Goal: Task Accomplishment & Management: Complete application form

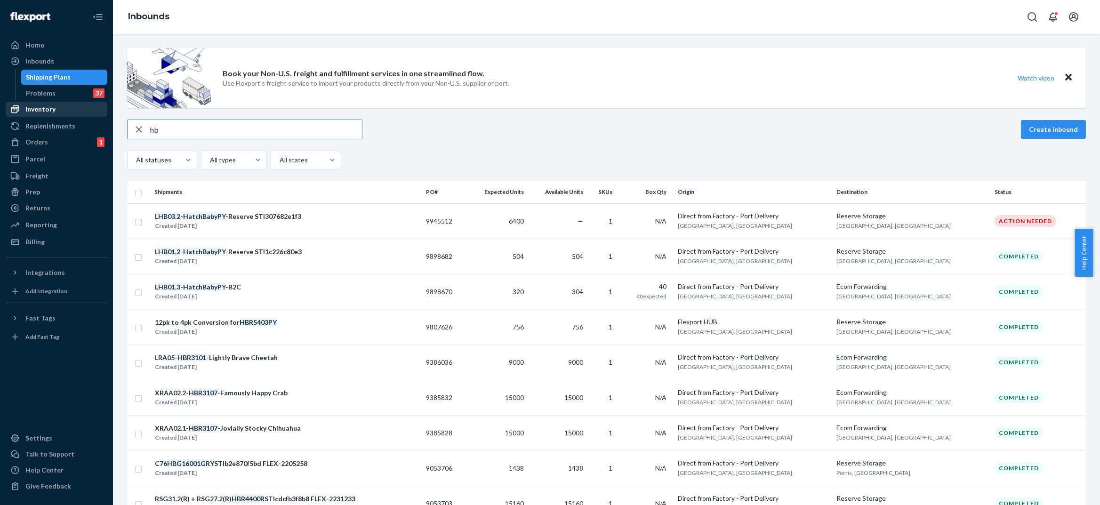
type input "hb"
click at [50, 114] on div "Inventory" at bounding box center [57, 109] width 100 height 13
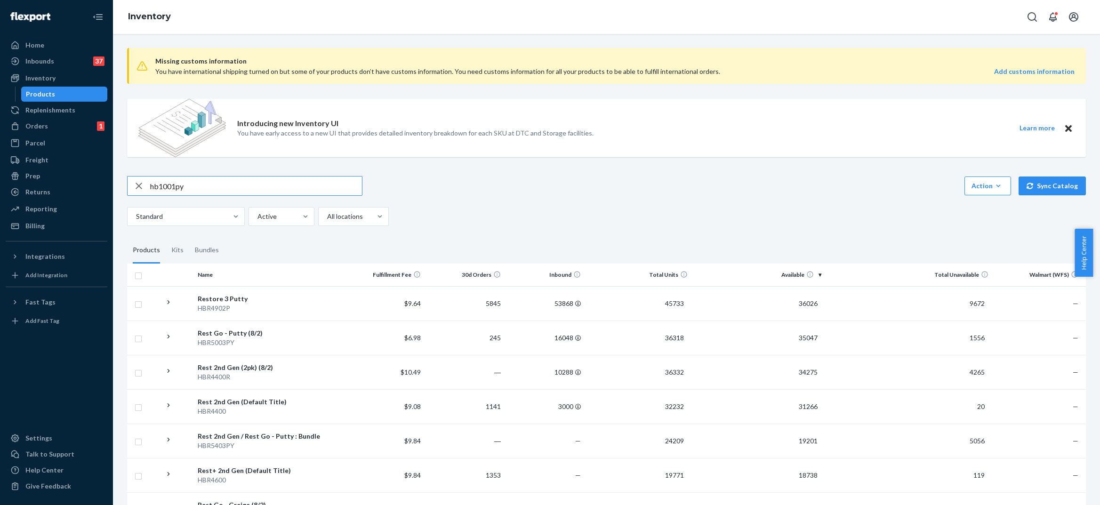
type input "hb1001py"
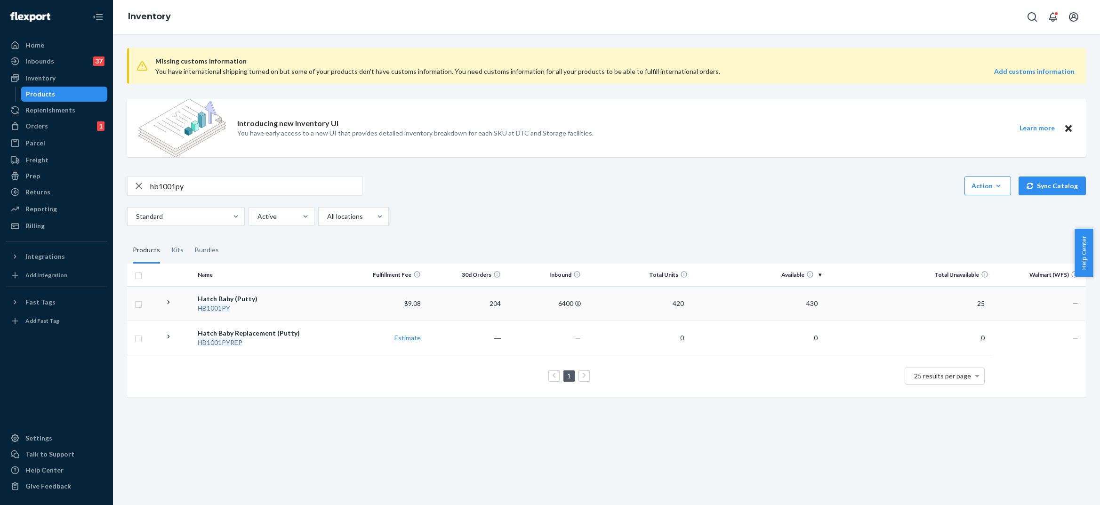
click at [163, 300] on td at bounding box center [177, 303] width 33 height 34
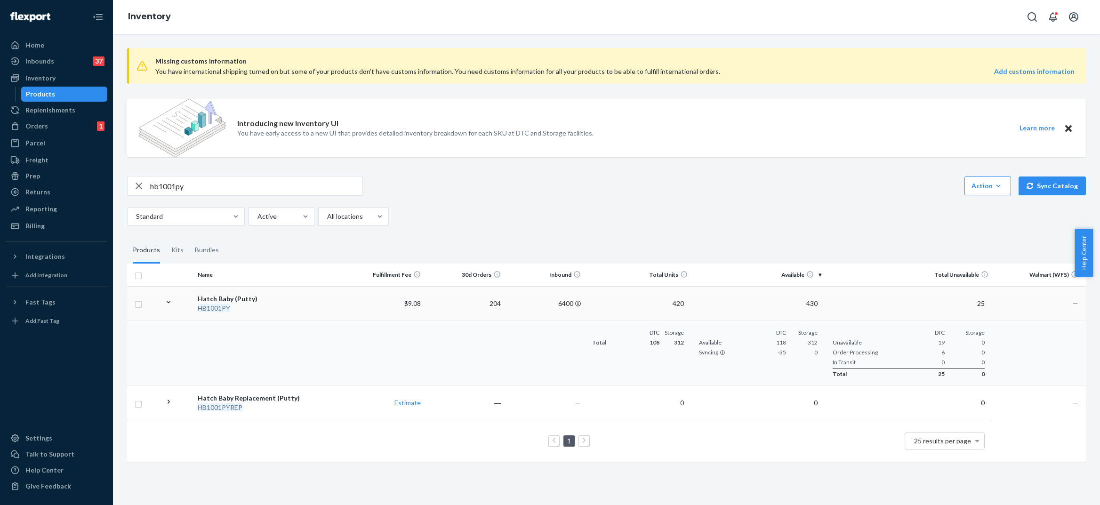
click at [220, 309] on em "HB1001PY" at bounding box center [214, 308] width 32 height 8
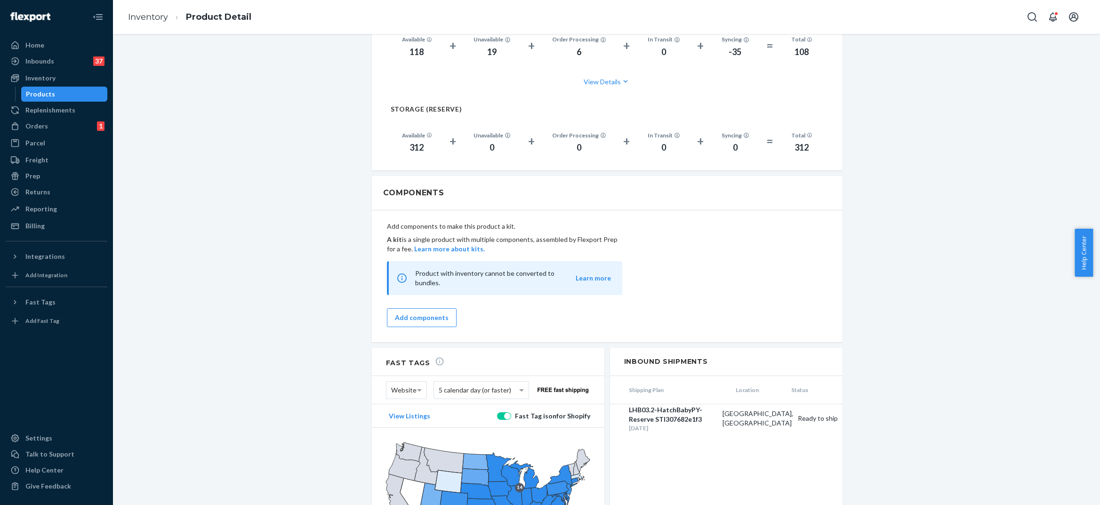
scroll to position [875, 0]
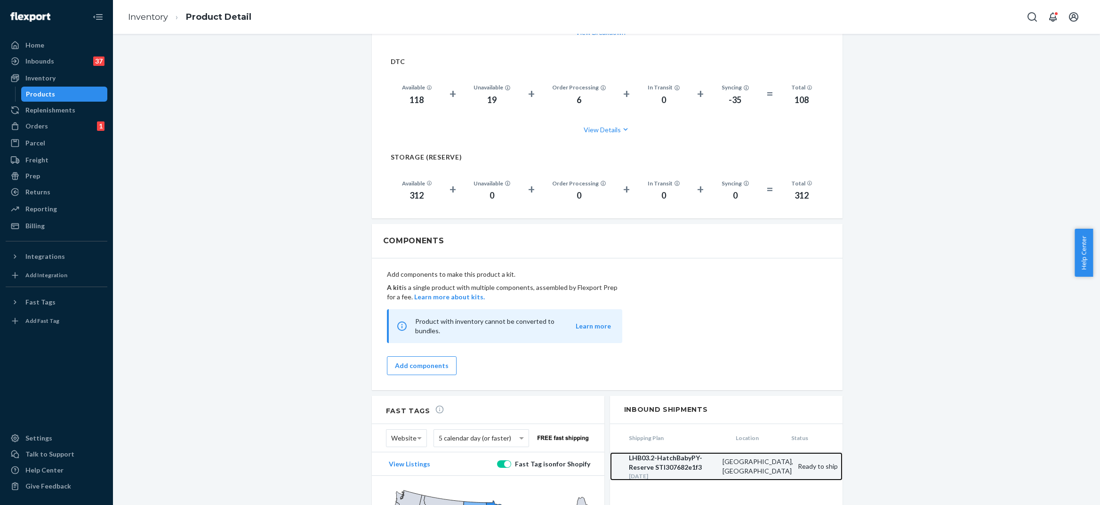
click at [636, 453] on div "LHB03.2-HatchBabyPY-Reserve STI307682e1f3" at bounding box center [673, 462] width 89 height 19
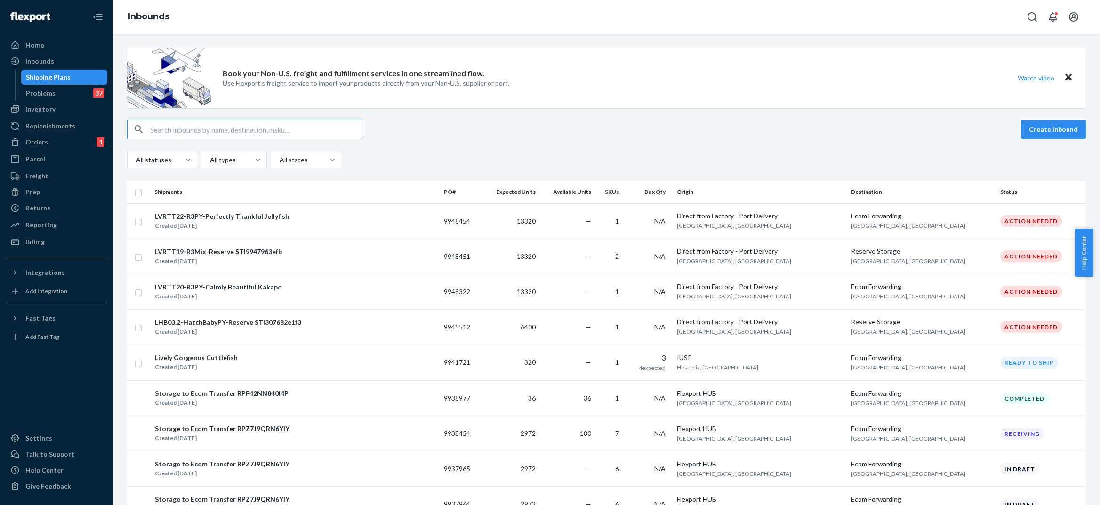
paste input "HBR5003PY"
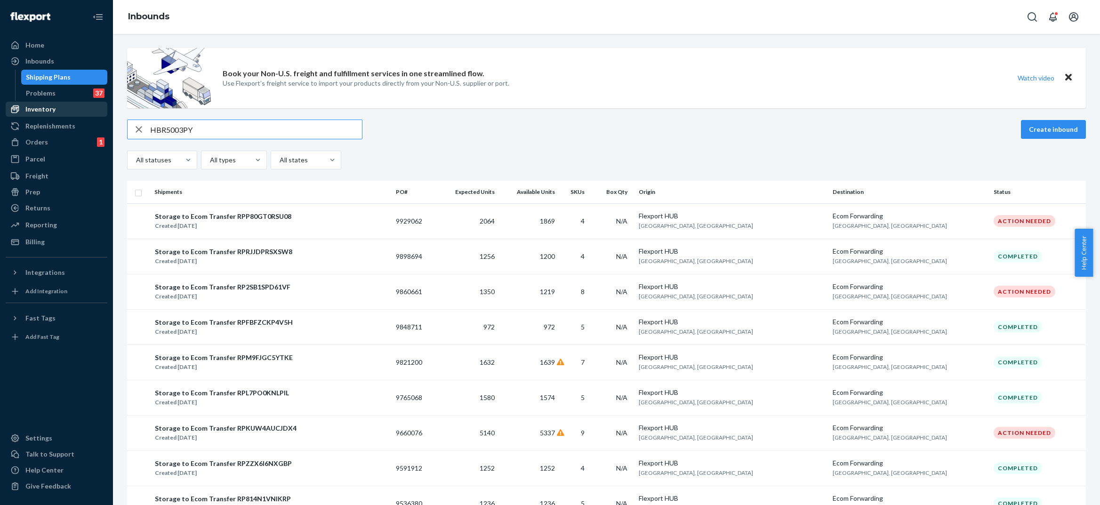
type input "HBR5003PY"
click at [65, 112] on div "Inventory" at bounding box center [57, 109] width 100 height 13
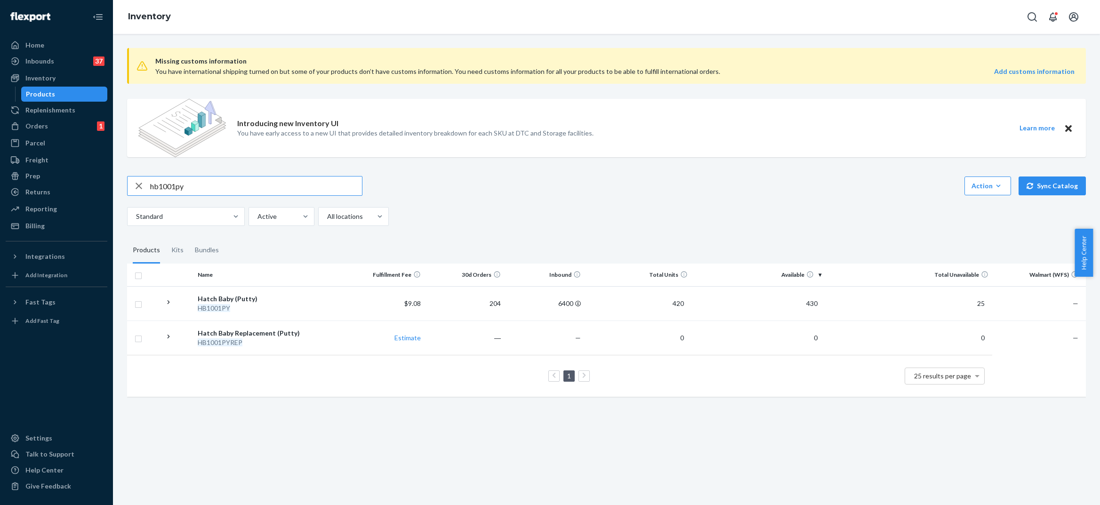
click at [172, 189] on input "hb1001py" at bounding box center [256, 186] width 212 height 19
click at [232, 187] on input "HBR5003PY" at bounding box center [256, 186] width 212 height 19
type input "HBR5003PY"
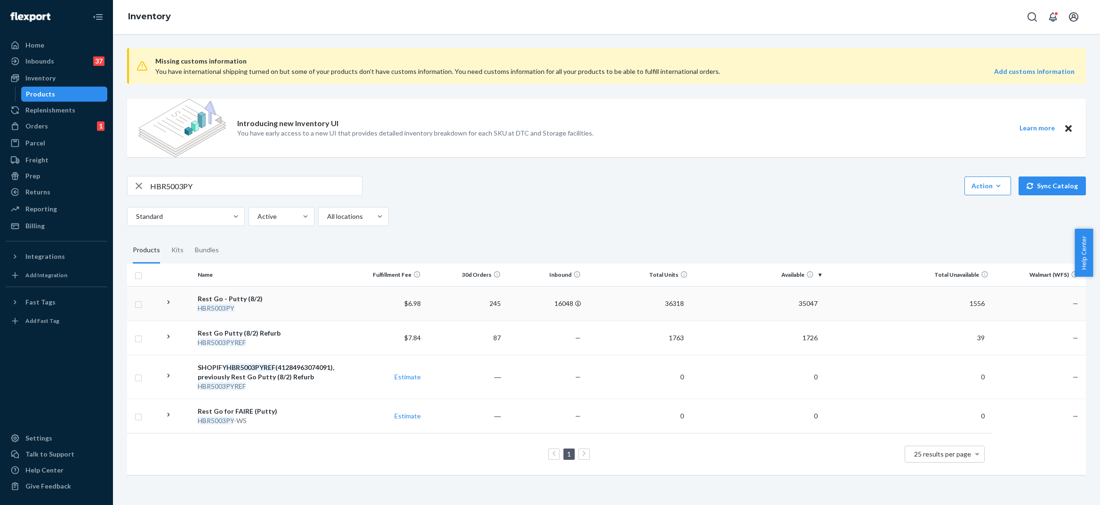
click at [270, 308] on div "HBR5003PY" at bounding box center [269, 308] width 143 height 9
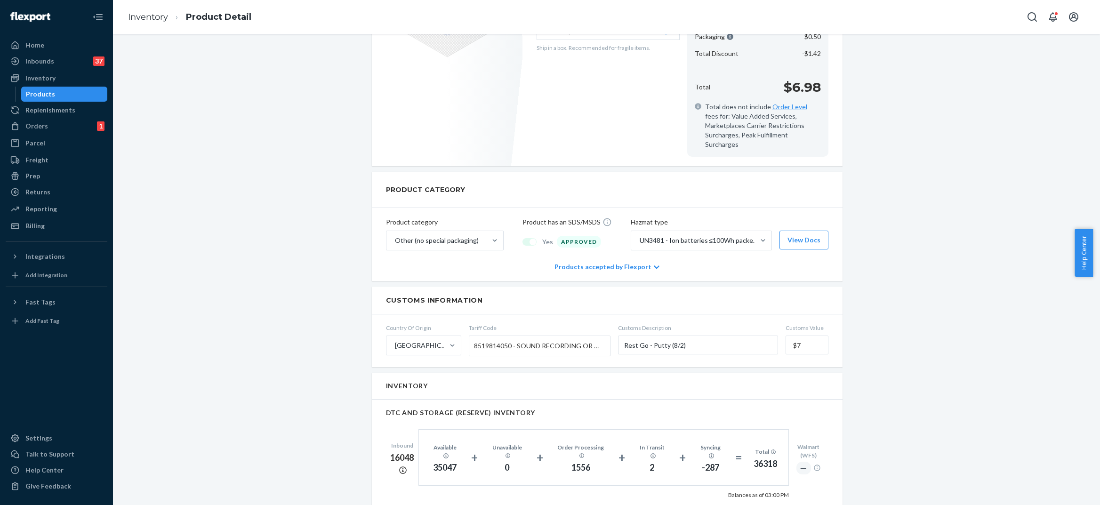
scroll to position [220, 0]
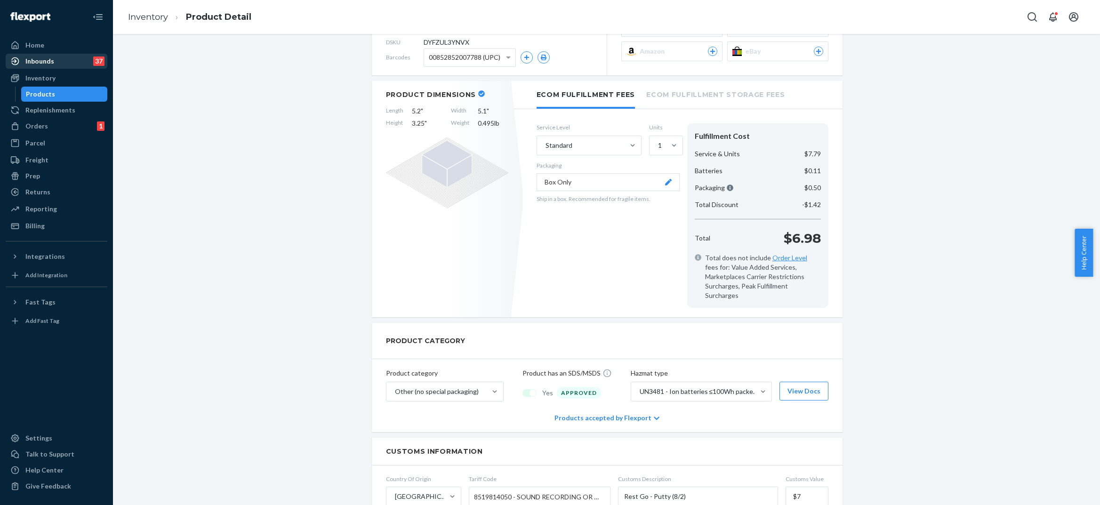
click at [24, 62] on div at bounding box center [17, 60] width 15 height 9
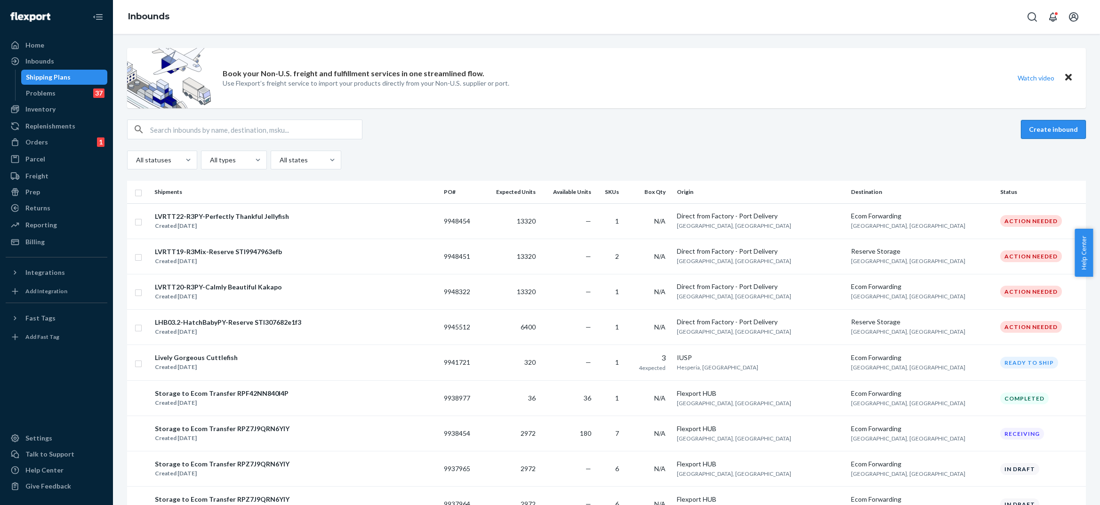
click at [1048, 125] on button "Create inbound" at bounding box center [1053, 129] width 65 height 19
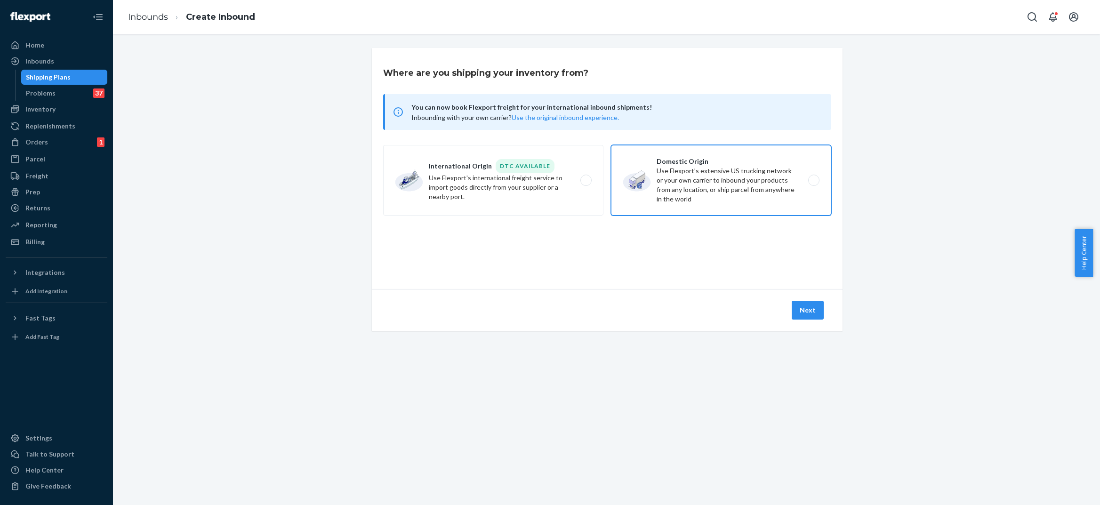
click at [722, 192] on label "Domestic Origin Use Flexport’s extensive US trucking network or your own carrie…" at bounding box center [721, 180] width 220 height 71
click at [813, 184] on input "Domestic Origin Use Flexport’s extensive US trucking network or your own carrie…" at bounding box center [816, 180] width 6 height 6
radio input "true"
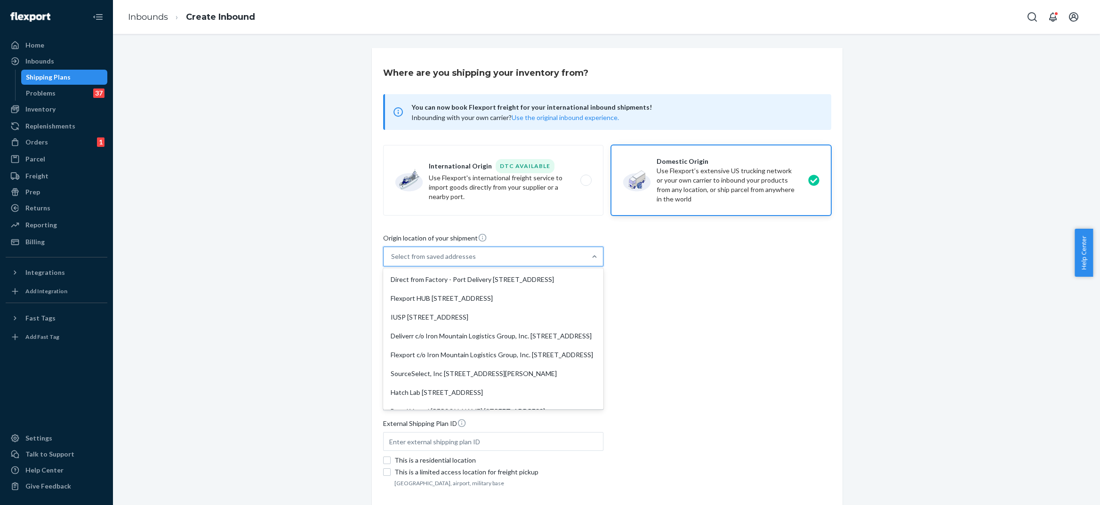
click at [493, 261] on div "Select from saved addresses" at bounding box center [485, 256] width 202 height 19
click at [392, 261] on input "option Direct from Factory - Port Delivery [STREET_ADDRESS] focused, 1 of 8. 8 …" at bounding box center [391, 256] width 1 height 9
click at [472, 289] on div "Direct from Factory - Port Delivery [STREET_ADDRESS]" at bounding box center [493, 279] width 217 height 19
click at [392, 261] on input "option Direct from Factory - Port Delivery [STREET_ADDRESS] focused, 1 of 8. 8 …" at bounding box center [391, 256] width 1 height 9
type input "Direct from Factory - Port Delivery"
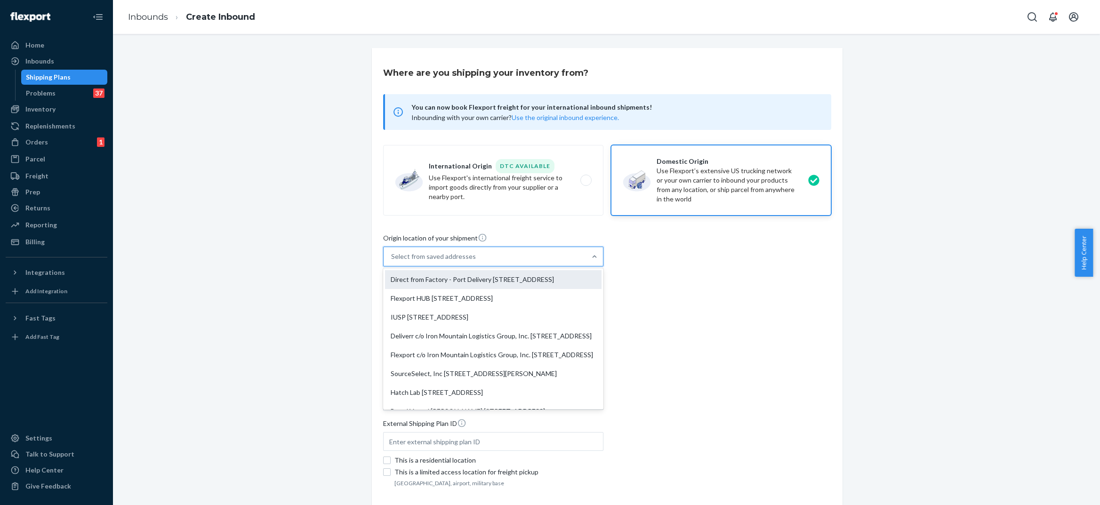
type input "3790 El Camino Real"
type input "Unit #627"
type input "[GEOGRAPHIC_DATA]"
type input "CA"
type input "94306"
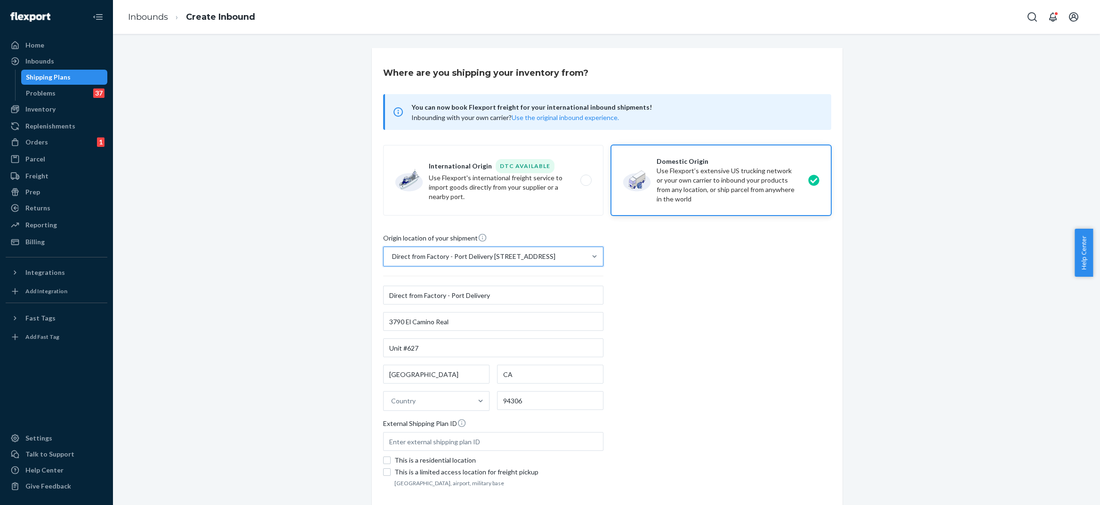
click at [691, 329] on div "Origin location of your shipment option Direct from Factory - Port Delivery [ST…" at bounding box center [607, 361] width 448 height 257
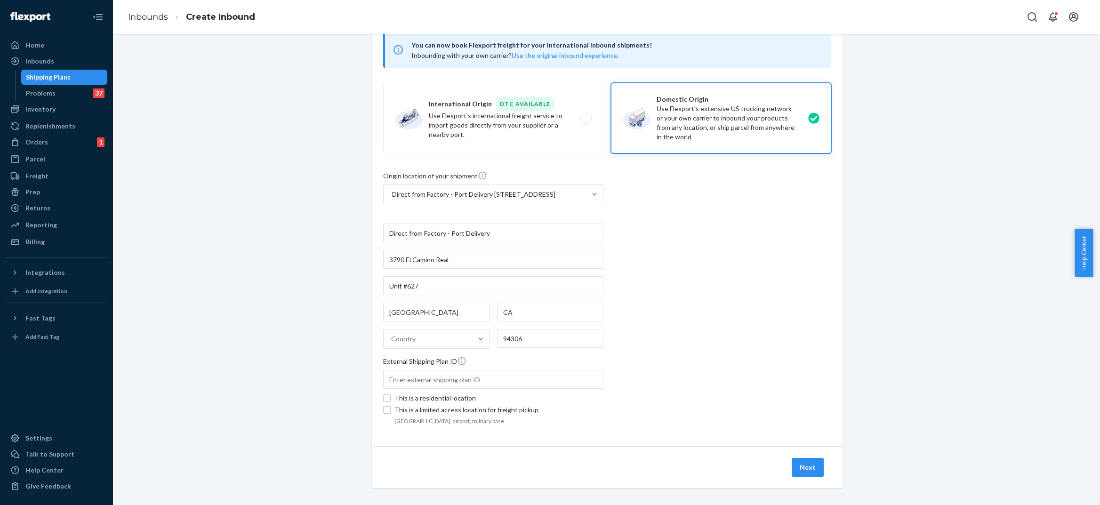
scroll to position [68, 0]
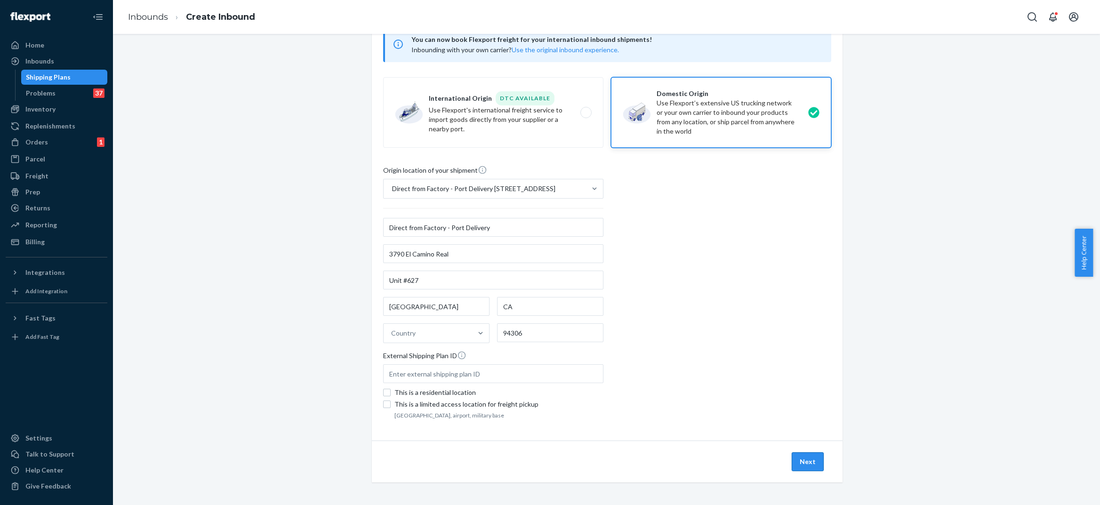
click at [793, 465] on button "Next" at bounding box center [808, 461] width 32 height 19
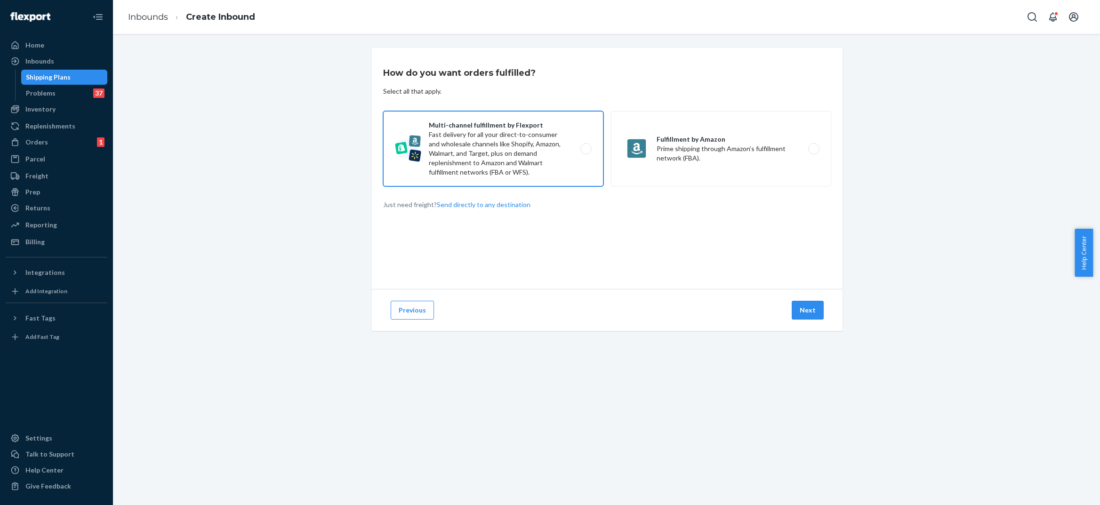
click at [493, 143] on label "Multi-channel fulfillment by Flexport Fast delivery for all your direct-to-cons…" at bounding box center [493, 148] width 220 height 75
click at [586, 146] on input "Multi-channel fulfillment by Flexport Fast delivery for all your direct-to-cons…" at bounding box center [589, 149] width 6 height 6
radio input "true"
click at [819, 312] on button "Next" at bounding box center [808, 310] width 32 height 19
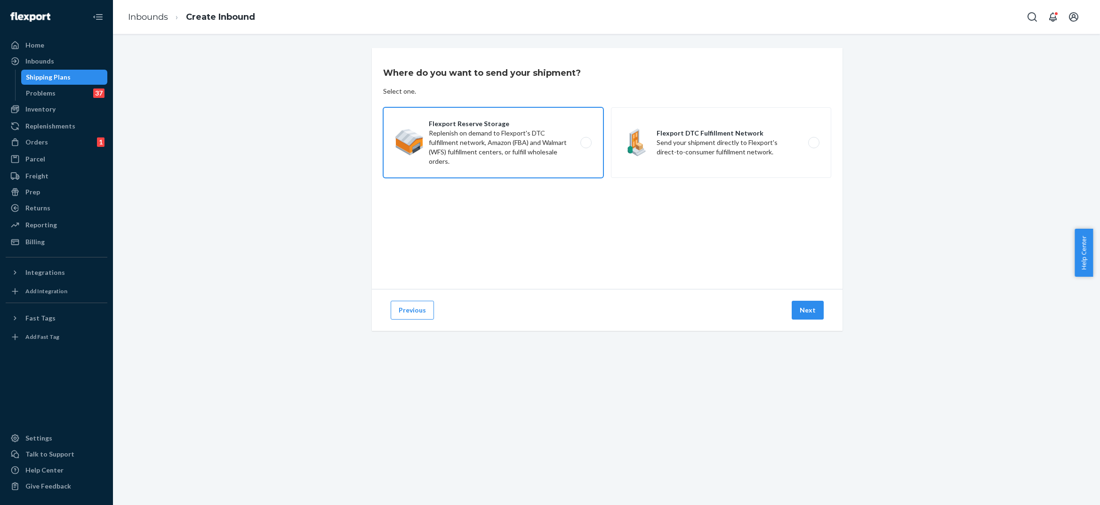
click at [562, 146] on label "Flexport Reserve Storage Replenish on demand to Flexport's DTC fulfillment netw…" at bounding box center [493, 142] width 220 height 71
click at [586, 146] on input "Flexport Reserve Storage Replenish on demand to Flexport's DTC fulfillment netw…" at bounding box center [589, 143] width 6 height 6
radio input "true"
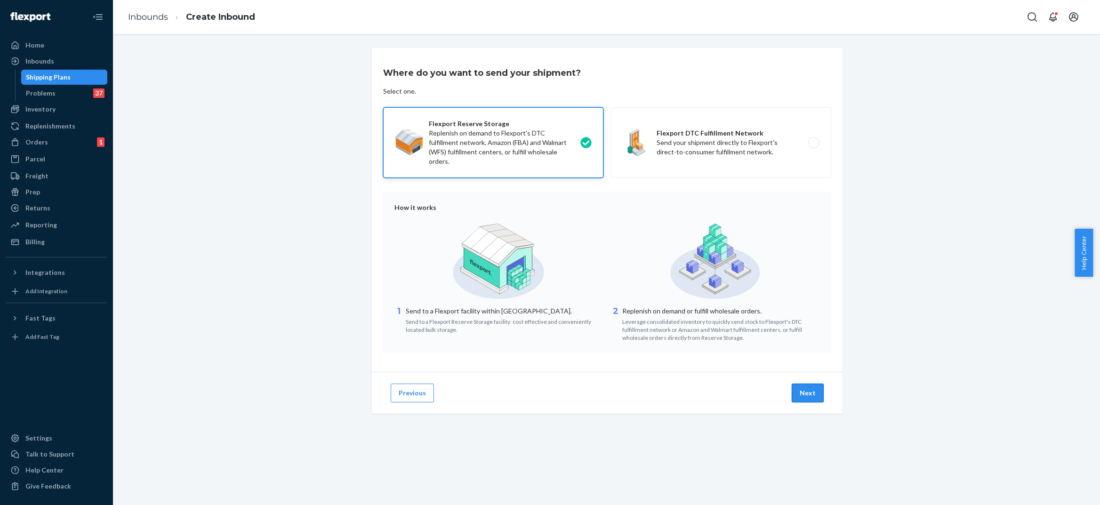
click at [813, 394] on button "Next" at bounding box center [808, 393] width 32 height 19
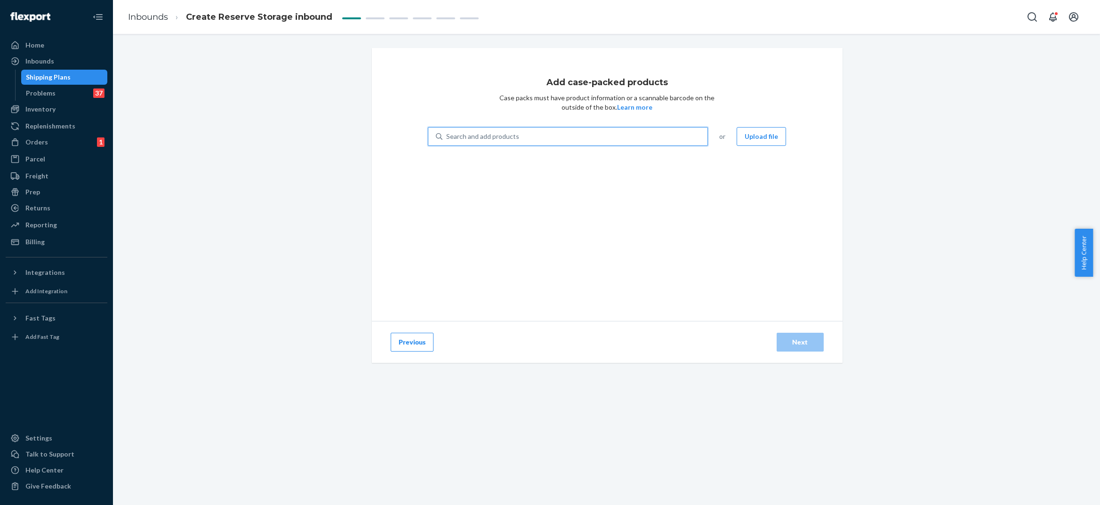
click at [488, 138] on div "Search and add products" at bounding box center [482, 136] width 73 height 9
click at [447, 138] on input "0 results available. Use Up and Down to choose options, press Enter to select t…" at bounding box center [446, 136] width 1 height 9
click at [464, 138] on div "Search and add products" at bounding box center [482, 136] width 73 height 9
click at [461, 133] on div "Search and add products" at bounding box center [482, 136] width 73 height 9
click at [551, 126] on div "Add case-packed products Case packs must have product information or a scannabl…" at bounding box center [607, 184] width 471 height 273
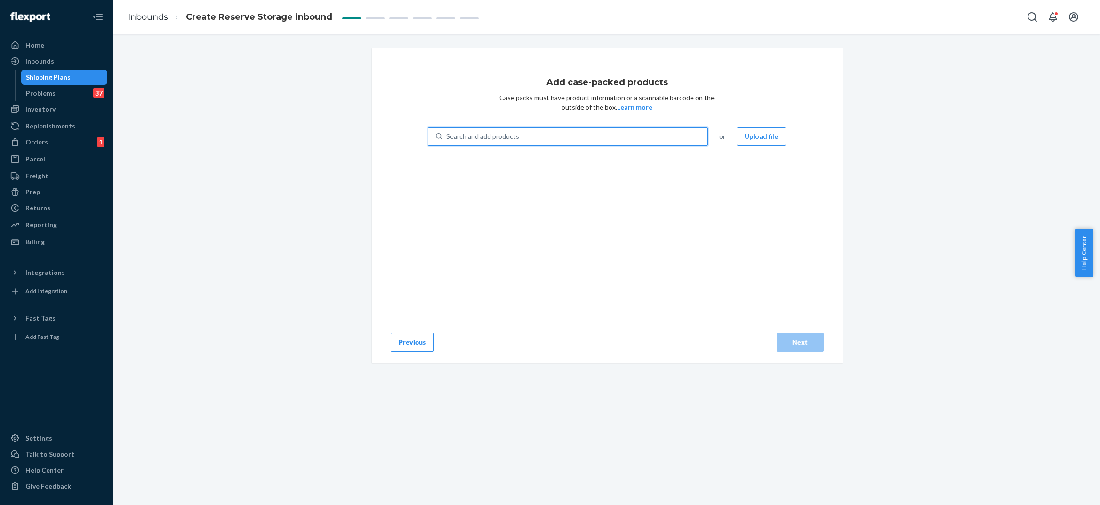
click at [544, 133] on div "Search and add products" at bounding box center [574, 136] width 265 height 17
click at [447, 133] on input "0 results available. Use Up and Down to choose options, press Enter to select t…" at bounding box center [446, 136] width 1 height 9
paste input "HBR5003PY"
type input "HBR5003PY"
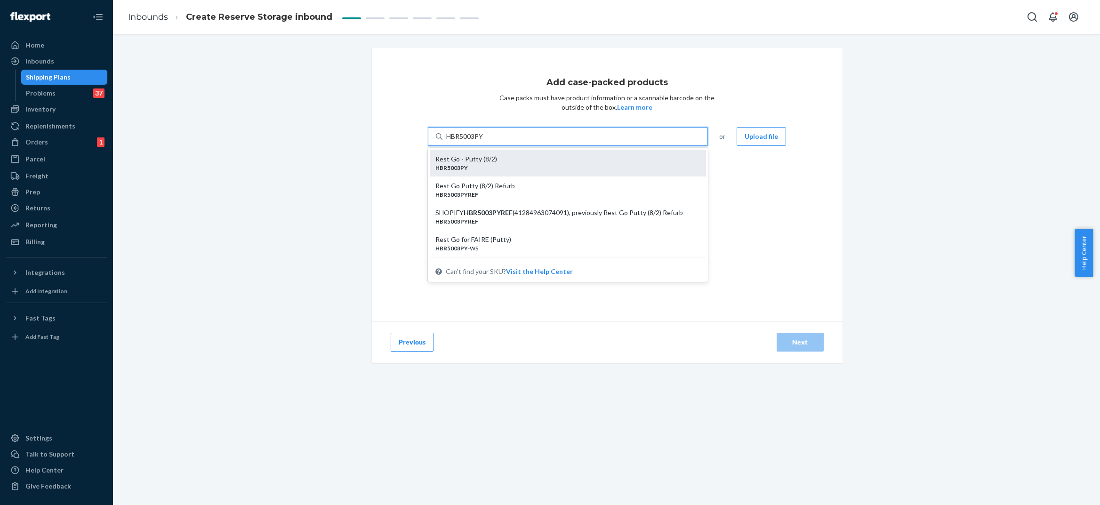
click at [532, 156] on div "Rest Go - Putty (8/2)" at bounding box center [564, 158] width 258 height 9
click at [484, 141] on input "HBR5003PY" at bounding box center [465, 136] width 38 height 9
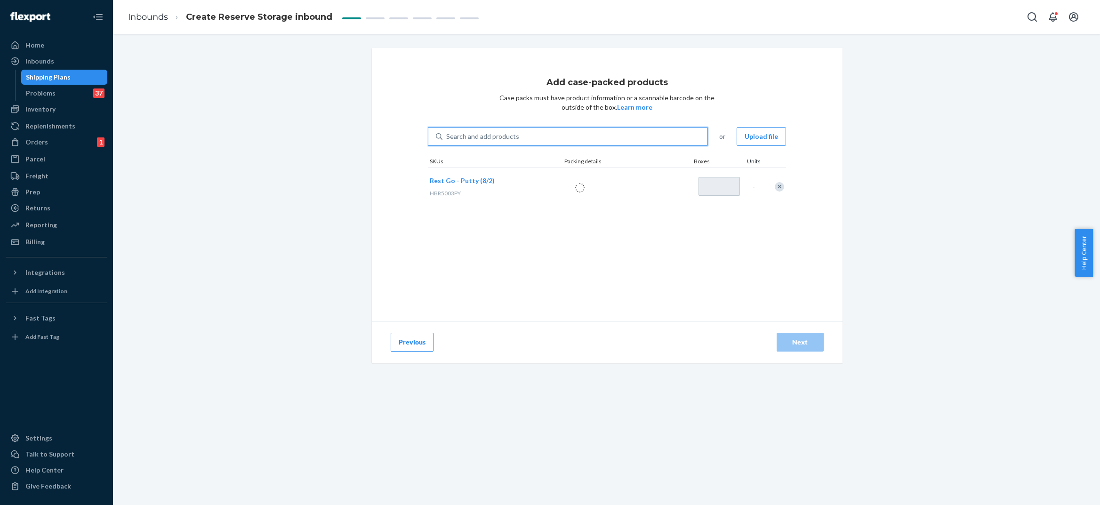
type input "1"
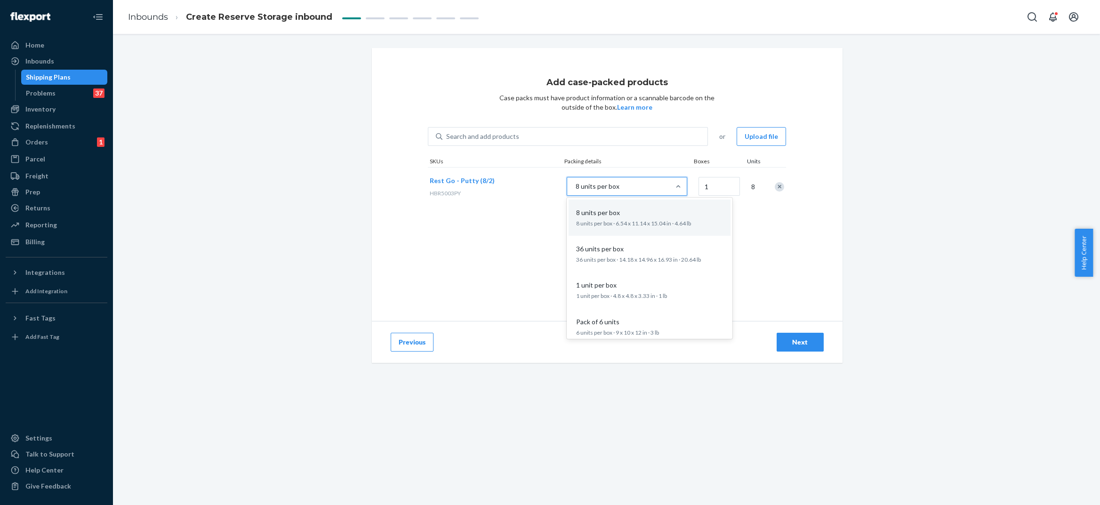
click at [666, 190] on div "8 units per box" at bounding box center [618, 186] width 103 height 17
click at [528, 186] on input "option 8 units per box focused, 1 of 5. 5 results available. Use Up and Down to…" at bounding box center [528, 186] width 0 height 0
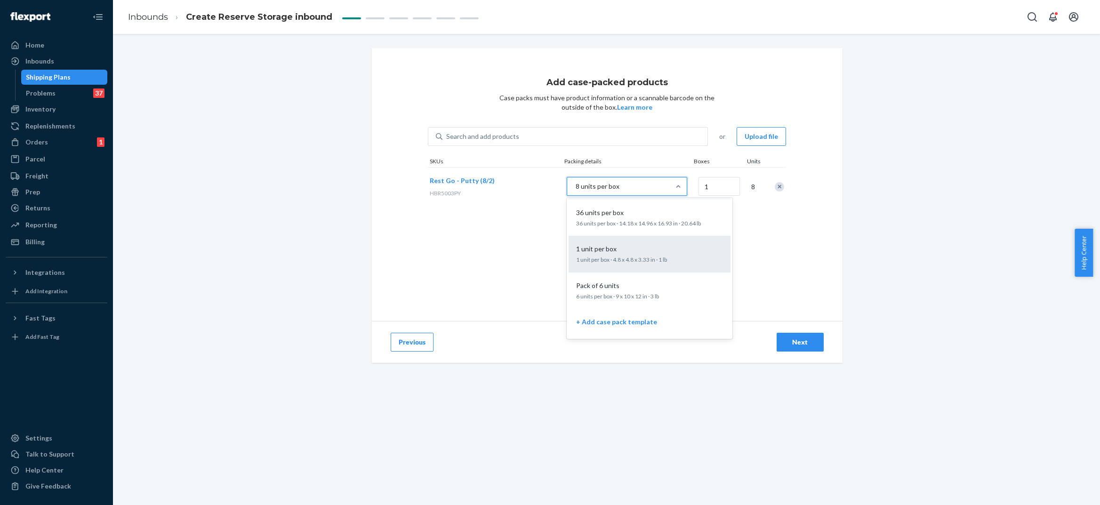
click at [651, 245] on div "1 unit per box" at bounding box center [647, 248] width 151 height 9
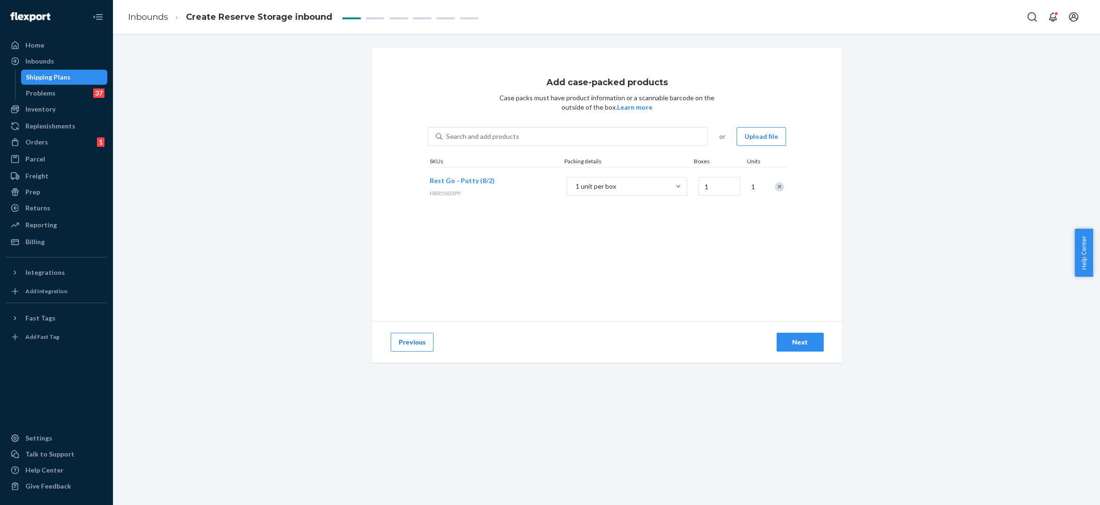
click at [636, 173] on div "1 unit per box" at bounding box center [626, 187] width 139 height 36
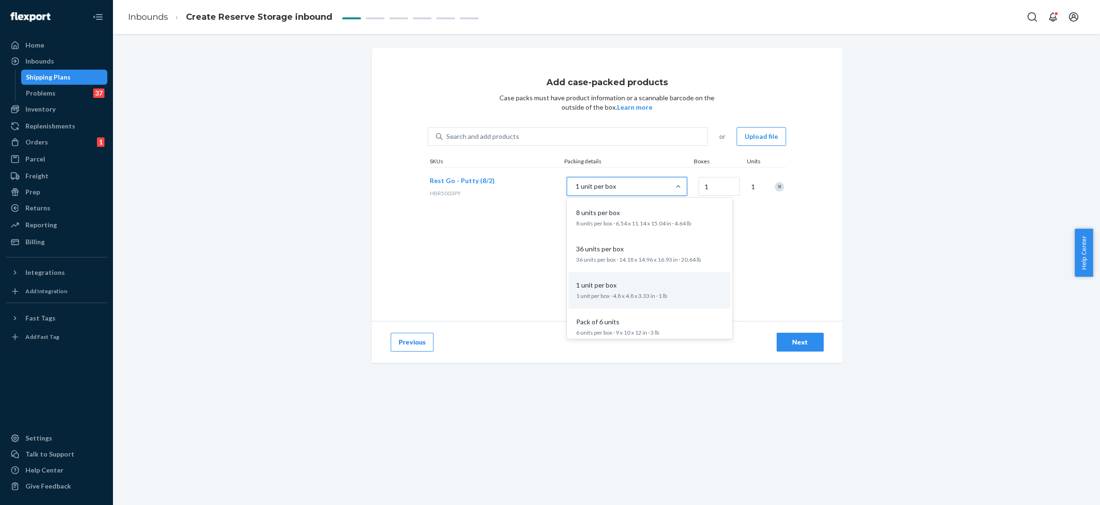
click at [628, 186] on div "1 unit per box" at bounding box center [618, 186] width 103 height 17
click at [528, 186] on input "option 1 unit per box focused, 3 of 5. 5 results available. Use Up and Down to …" at bounding box center [528, 186] width 0 height 0
click at [615, 255] on div "36 units per box 36 units per box · 14.18 x 14.96 x 16.93 in · 20.64 lb" at bounding box center [649, 254] width 151 height 29
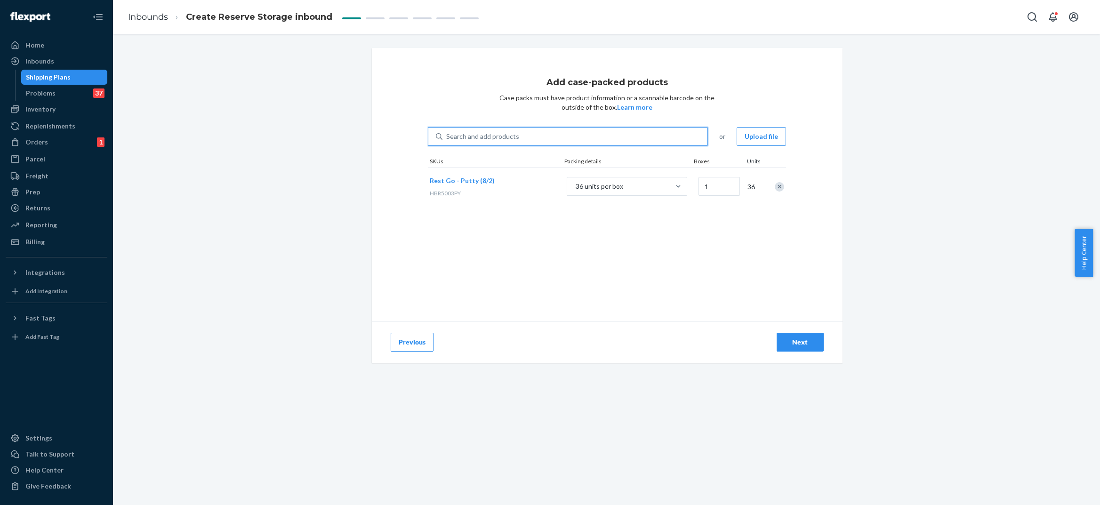
click at [484, 138] on div "Search and add products" at bounding box center [482, 136] width 73 height 9
click at [447, 138] on input "0 results available. Use Up and Down to choose options, press Enter to select t…" at bounding box center [446, 136] width 1 height 9
type input "hb1001py"
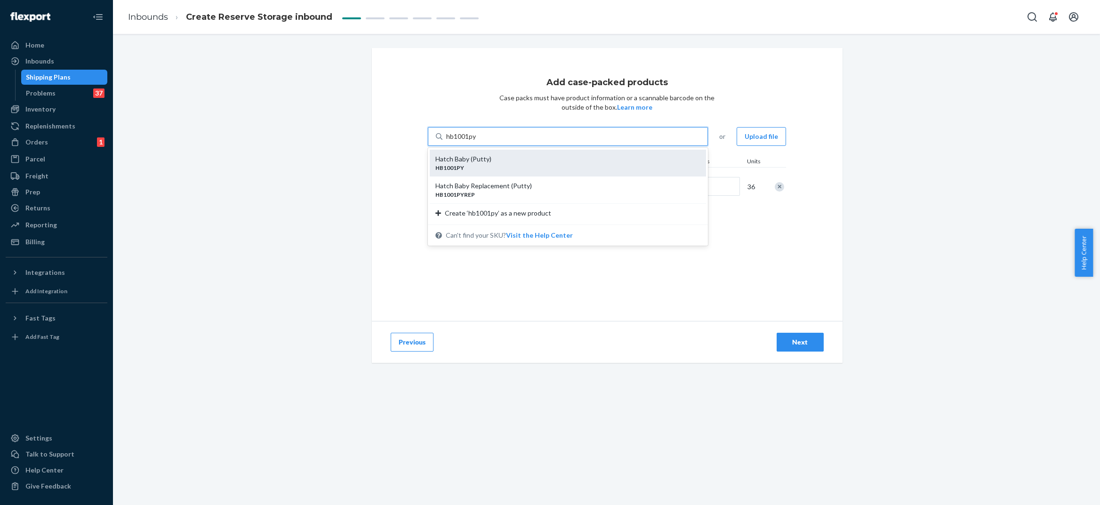
click at [473, 157] on div "Hatch Baby (Putty)" at bounding box center [564, 158] width 258 height 9
click at [473, 141] on input "hb1001py" at bounding box center [461, 136] width 31 height 9
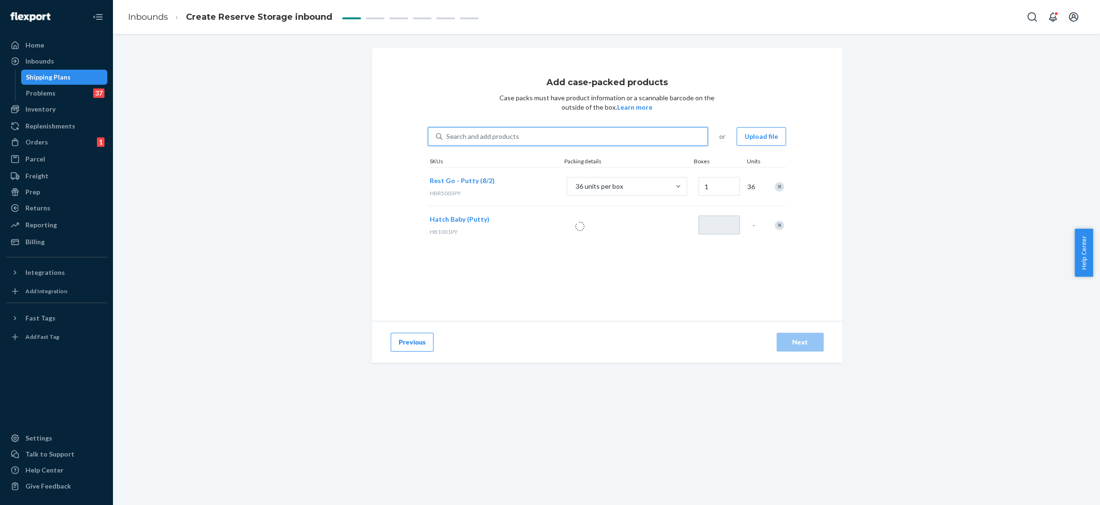
type input "1"
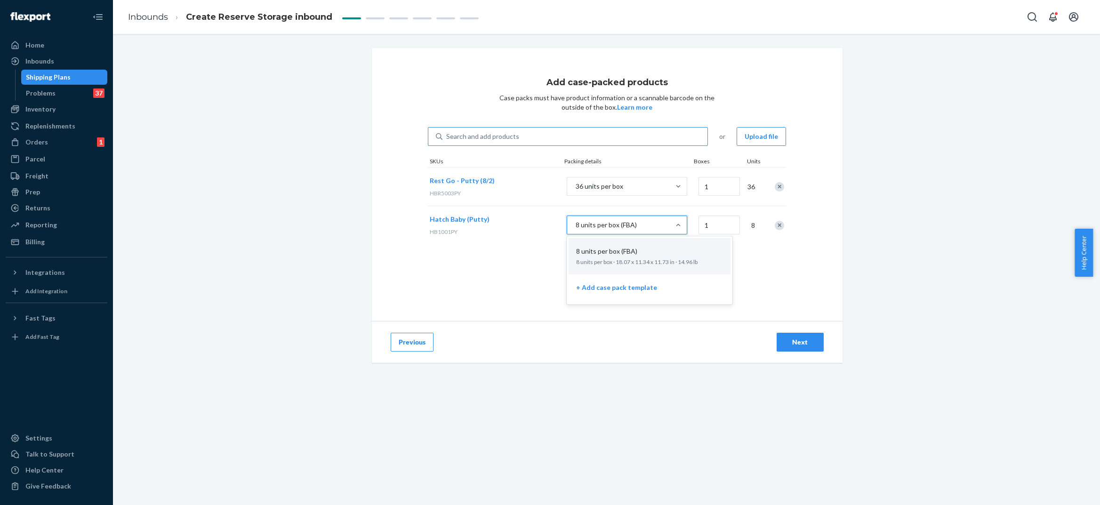
click at [637, 230] on div "8 units per box (FBA)" at bounding box center [618, 225] width 103 height 17
click at [528, 225] on input "option 8 units per box (FBA) focused, 1 of 2. 2 results available. Use Up and D…" at bounding box center [528, 225] width 0 height 0
click at [597, 294] on div "+ Add case pack template" at bounding box center [649, 288] width 151 height 21
click at [528, 225] on input "option + Add case pack template focused, 2 of 2. 2 results available. Use Up an…" at bounding box center [528, 225] width 0 height 0
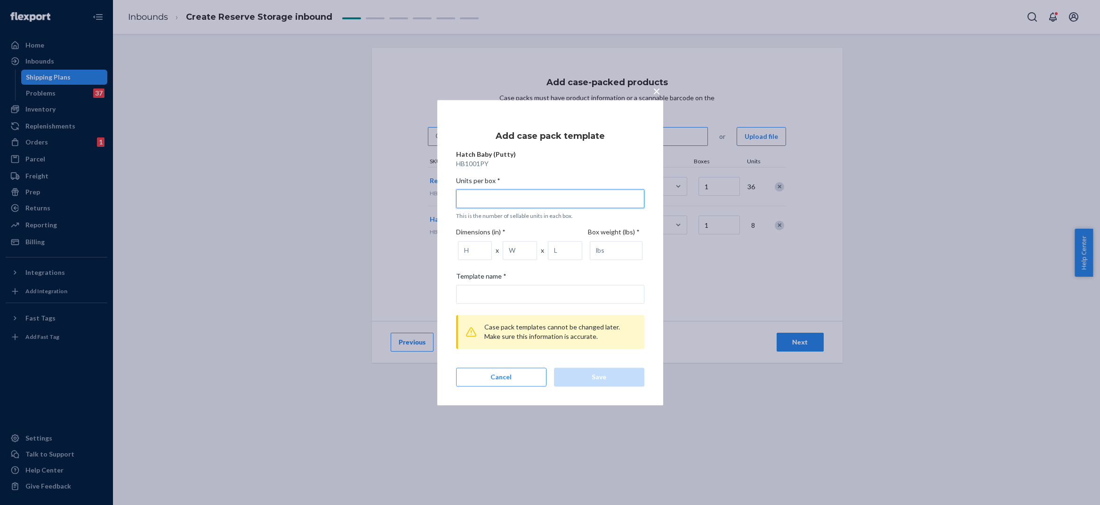
click at [561, 193] on input "Units per box * This is the number of sellable units in each box." at bounding box center [550, 198] width 188 height 19
type input "7"
type input "7 units per box"
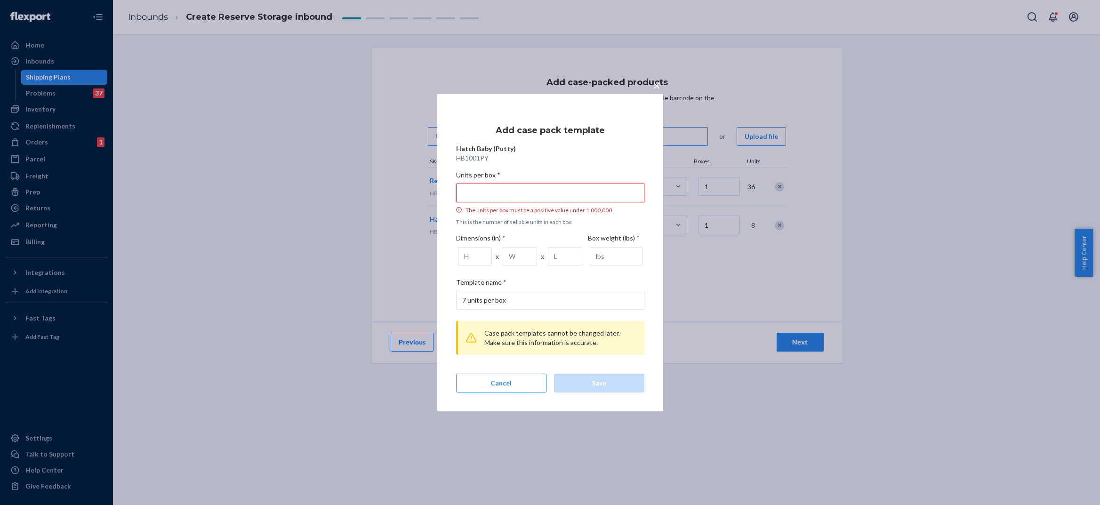
type input "8"
type input "8 units per box"
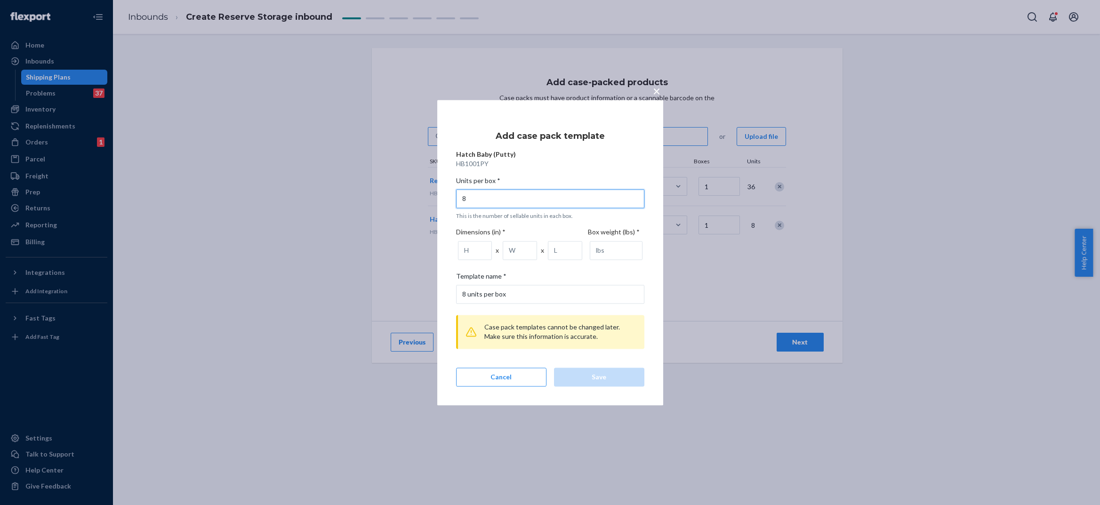
type input "8"
type input "52"
type input "2"
type input "21"
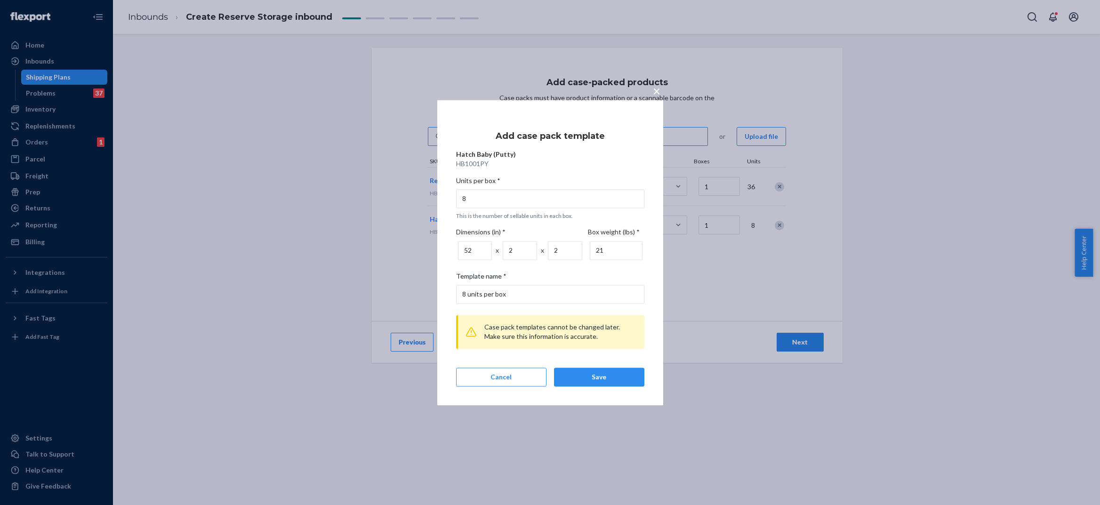
click at [656, 90] on span "×" at bounding box center [657, 91] width 8 height 16
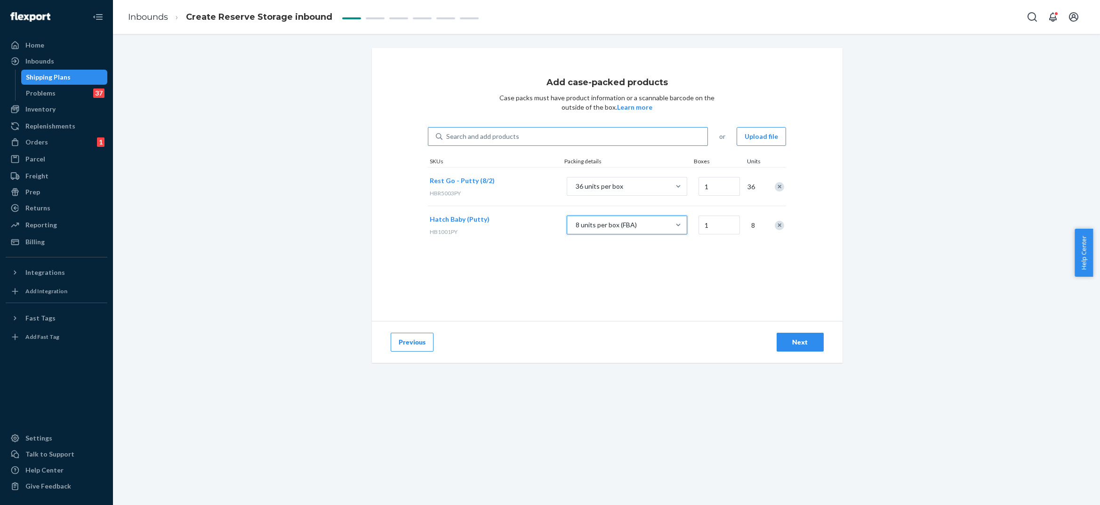
click at [624, 221] on div "8 units per box (FBA)" at bounding box center [606, 224] width 61 height 9
click at [528, 225] on input "option + Add case pack template, selected. 0 results available. Select is focus…" at bounding box center [528, 225] width 0 height 0
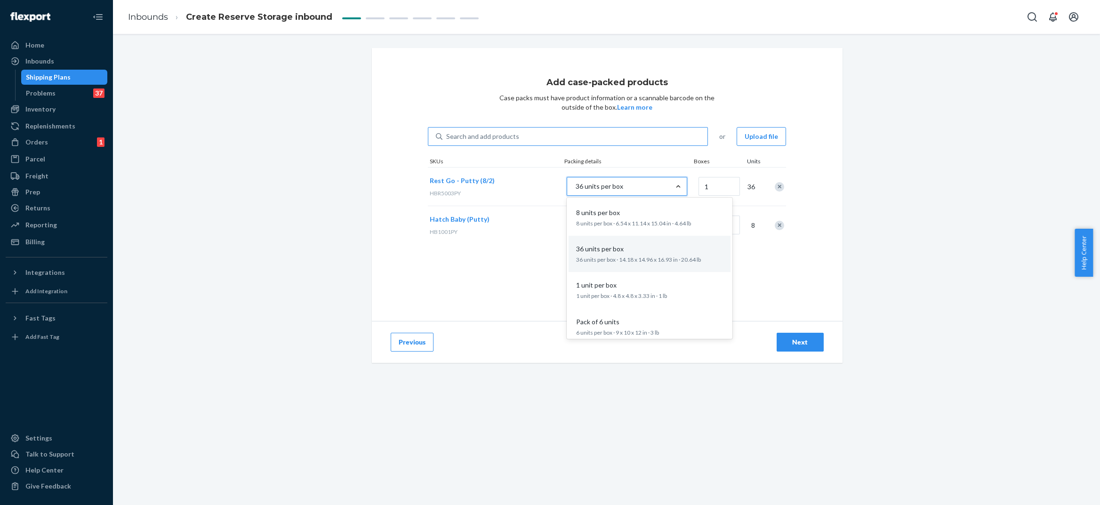
click at [670, 186] on div at bounding box center [678, 186] width 17 height 9
click at [528, 186] on input "option 36 units per box focused, 2 of 5. 5 results available. Use Up and Down t…" at bounding box center [528, 186] width 0 height 0
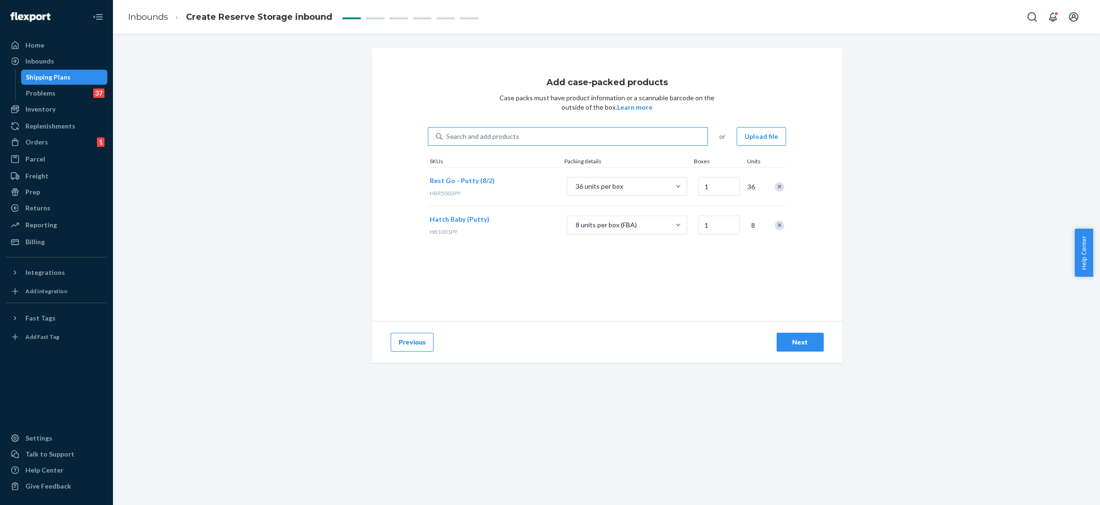
click at [478, 264] on div "Add case-packed products Case packs must have product information or a scannabl…" at bounding box center [607, 184] width 471 height 273
click at [780, 189] on div at bounding box center [775, 186] width 24 height 25
click at [777, 188] on div "Remove Item" at bounding box center [779, 186] width 9 height 9
click at [777, 185] on div "Remove Item" at bounding box center [779, 186] width 9 height 9
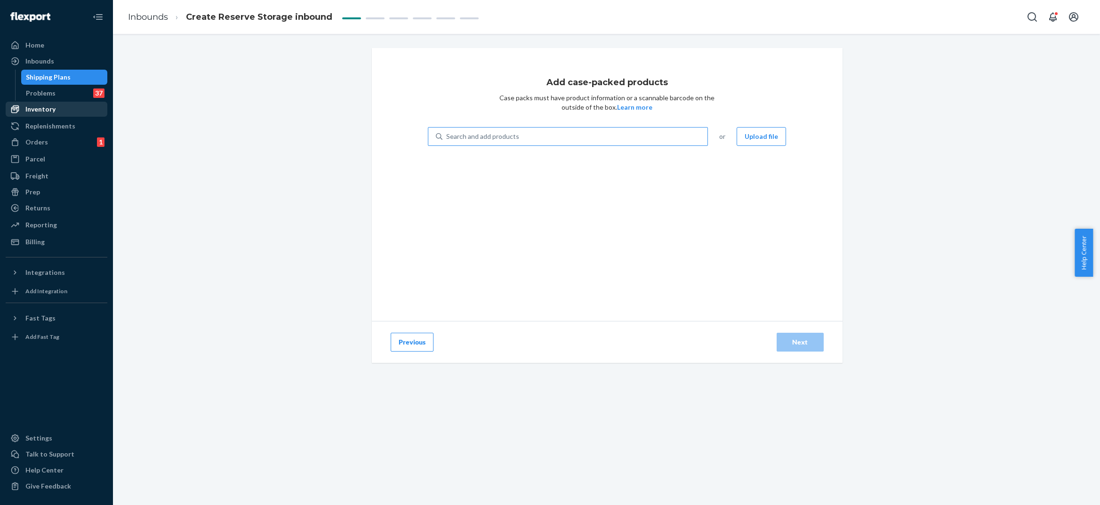
click at [57, 107] on div "Inventory" at bounding box center [57, 109] width 100 height 13
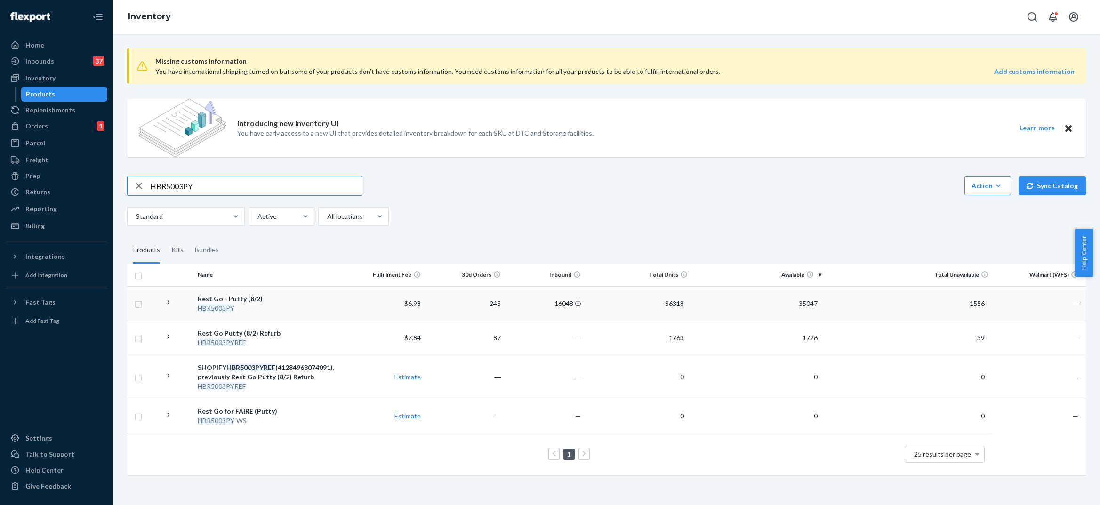
click at [267, 308] on div "HBR5003PY" at bounding box center [269, 308] width 143 height 9
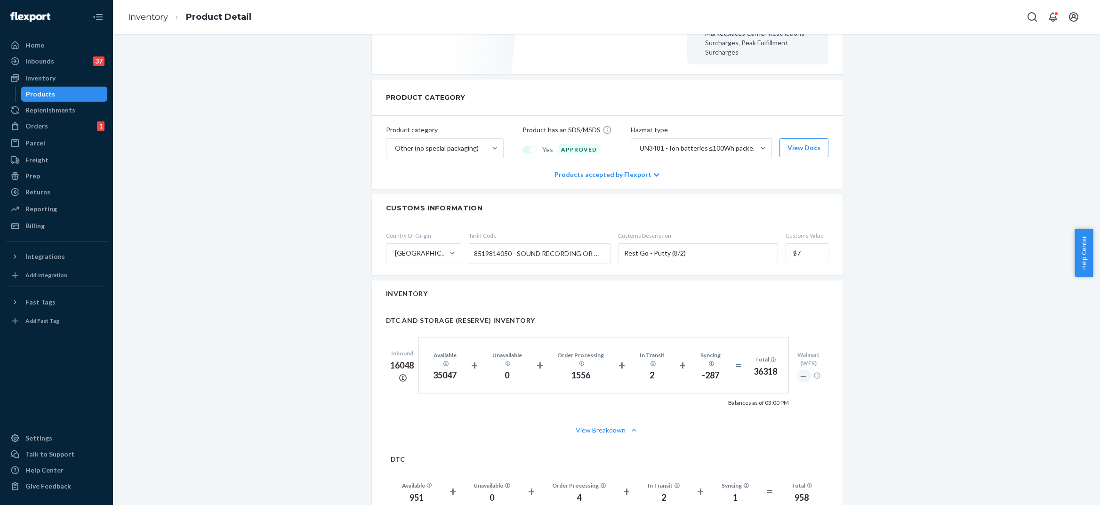
scroll to position [586, 0]
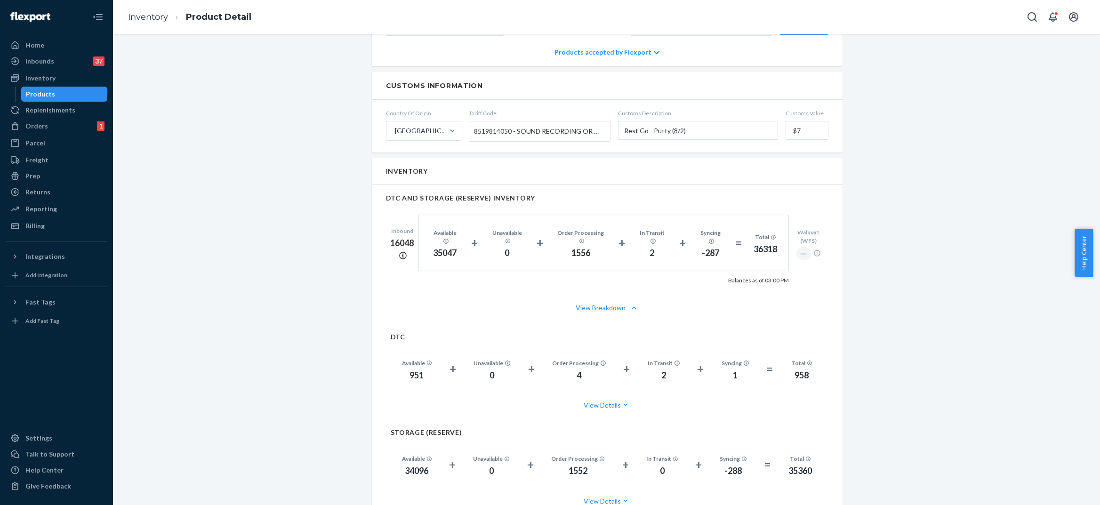
click at [606, 294] on div "View Breakdown" at bounding box center [607, 308] width 471 height 28
click at [600, 303] on button "View Breakdown" at bounding box center [607, 307] width 442 height 9
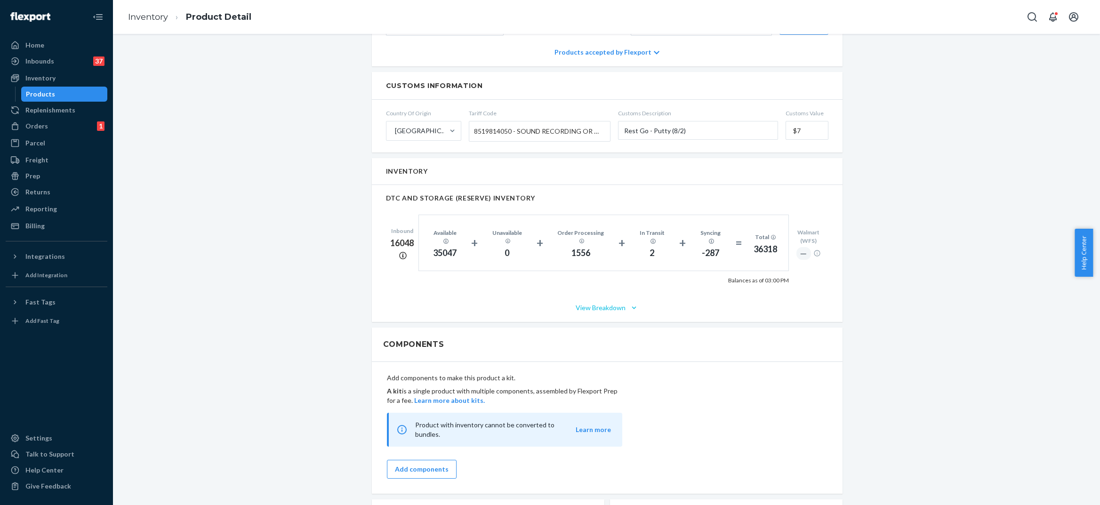
click at [600, 303] on button "View Breakdown" at bounding box center [607, 307] width 442 height 9
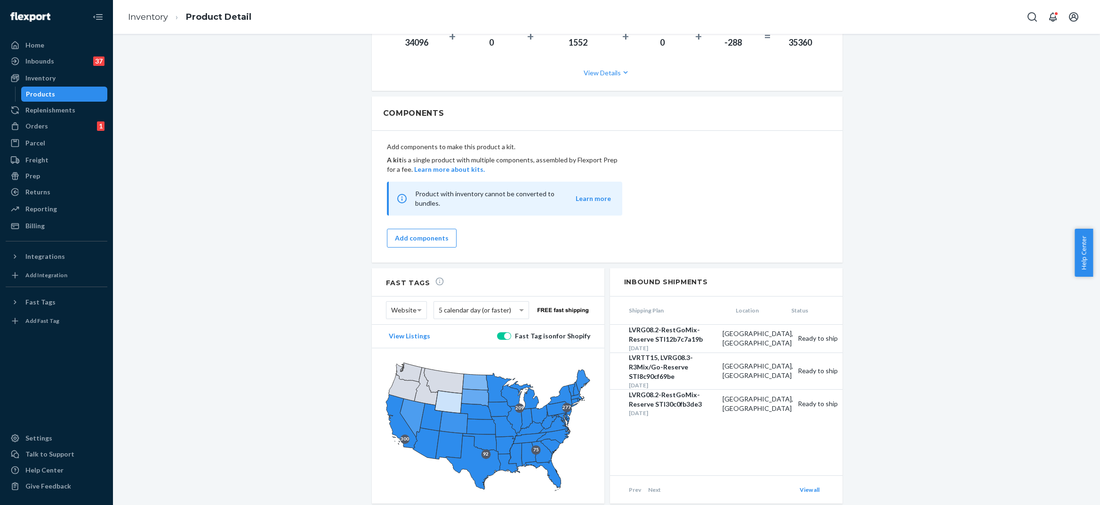
scroll to position [1024, 0]
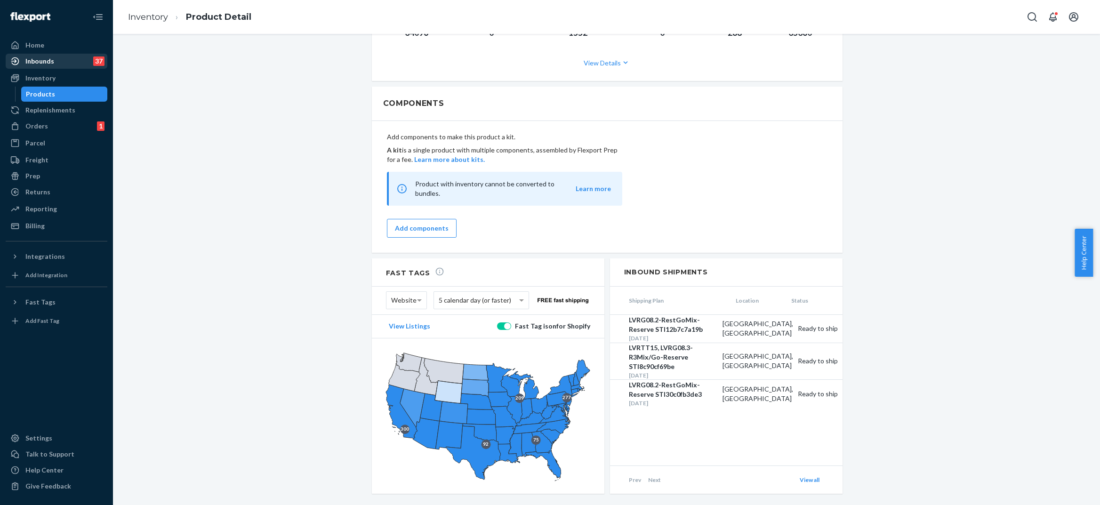
click at [52, 64] on div "Inbounds" at bounding box center [39, 60] width 29 height 9
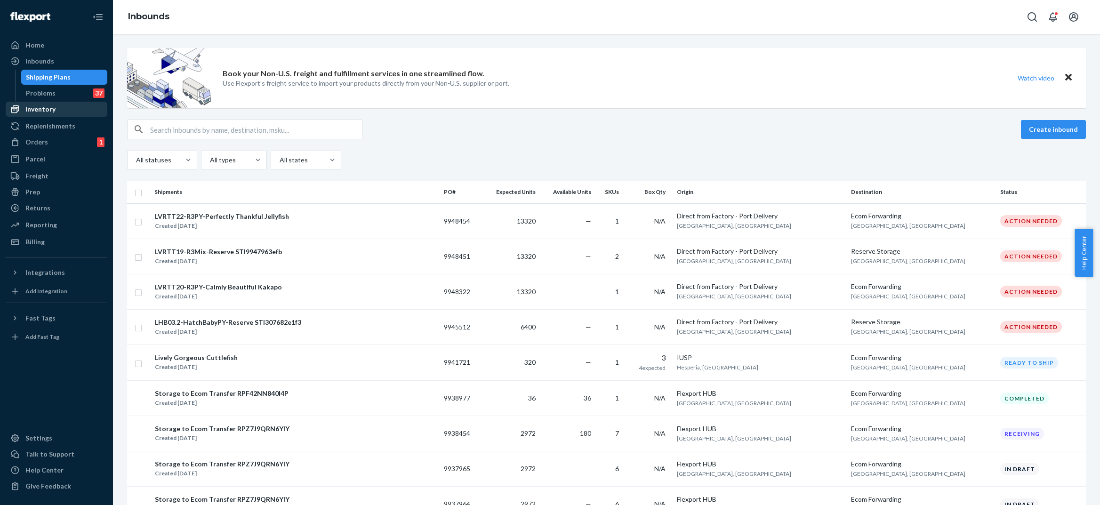
click at [39, 112] on div "Inventory" at bounding box center [40, 108] width 30 height 9
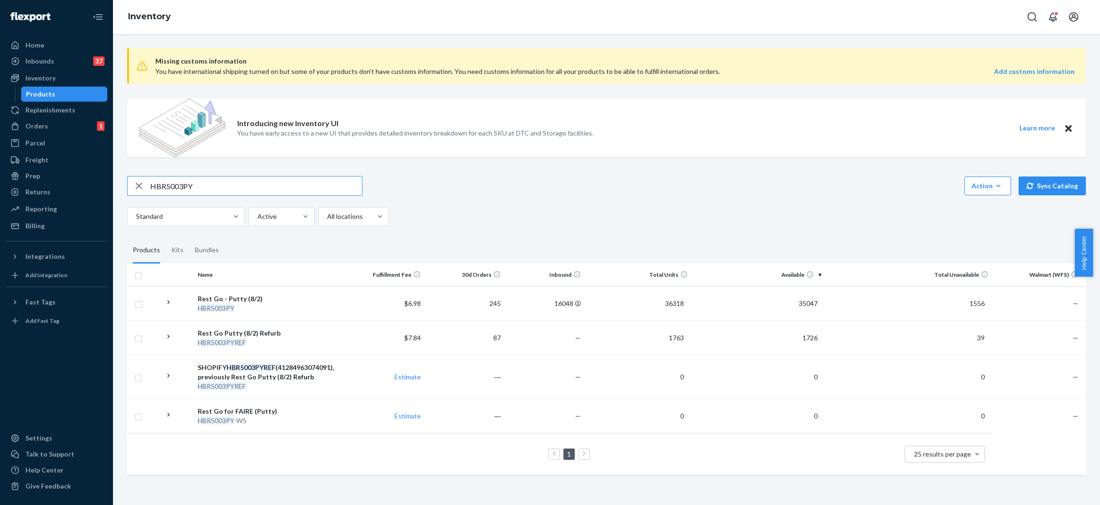
click at [167, 192] on input "HBR5003PY" at bounding box center [256, 186] width 212 height 19
click at [171, 301] on icon at bounding box center [168, 302] width 9 height 9
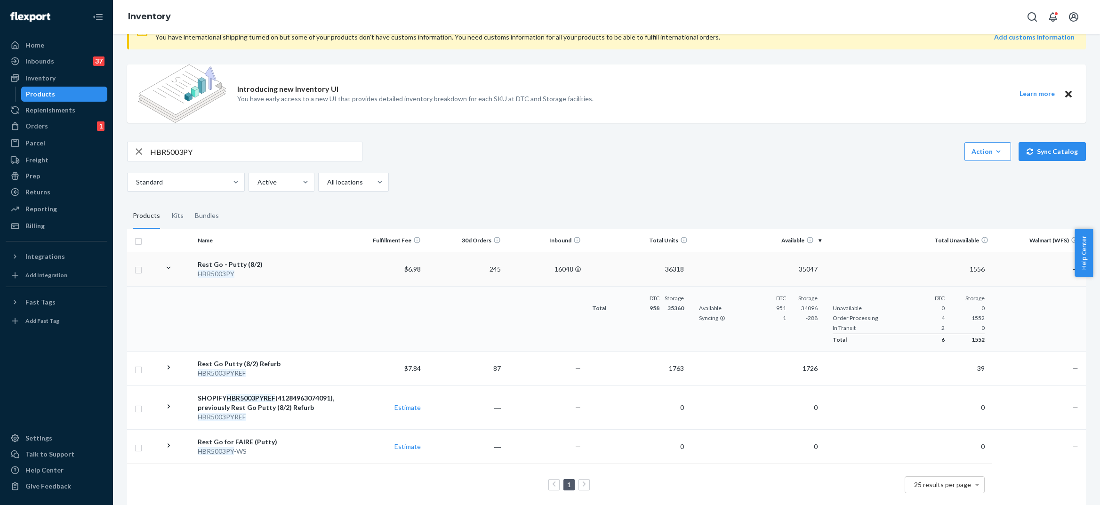
scroll to position [51, 0]
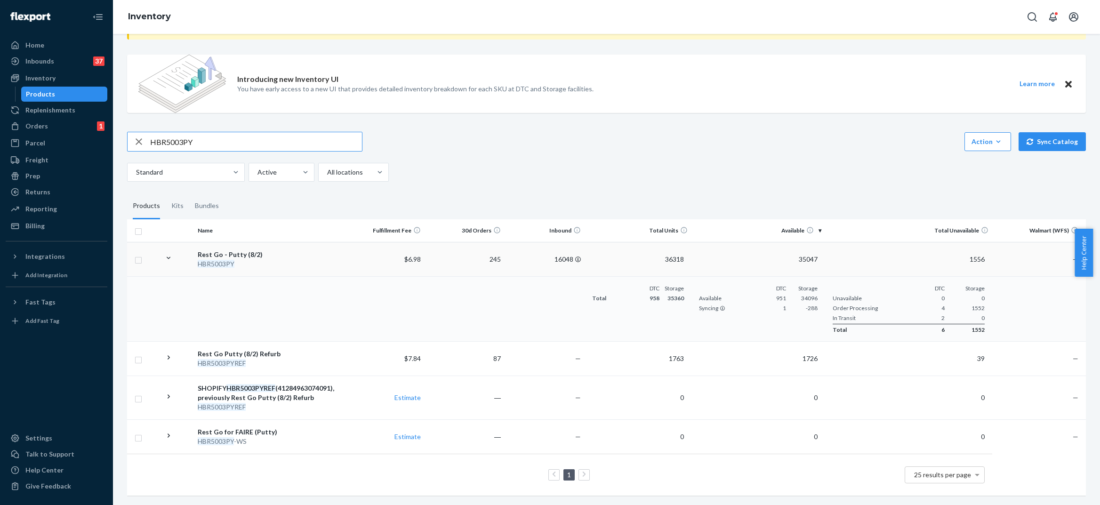
click at [175, 140] on input "HBR5003PY" at bounding box center [256, 141] width 212 height 19
click at [201, 135] on input "HBR5003PY" at bounding box center [256, 141] width 212 height 19
click at [140, 135] on icon "button" at bounding box center [138, 141] width 11 height 19
click at [729, 142] on div "Action Create product Create kit or bundle Bulk create products Bulk update pro…" at bounding box center [606, 142] width 959 height 20
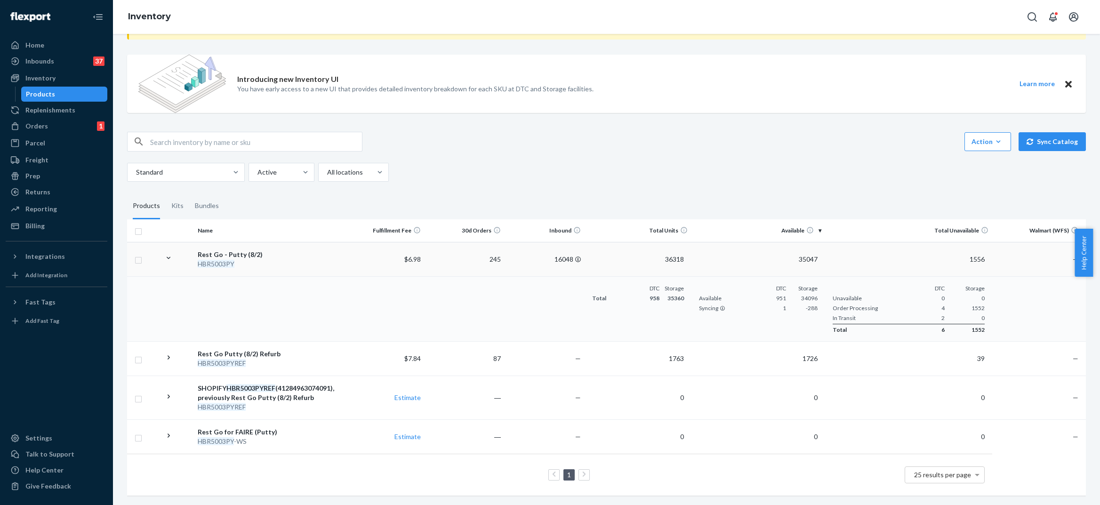
click at [48, 96] on div "Products" at bounding box center [40, 93] width 29 height 9
click at [43, 82] on div "Inventory" at bounding box center [40, 77] width 30 height 9
click at [41, 78] on div "Inventory" at bounding box center [40, 77] width 30 height 9
click at [41, 77] on div "Inventory" at bounding box center [40, 77] width 30 height 9
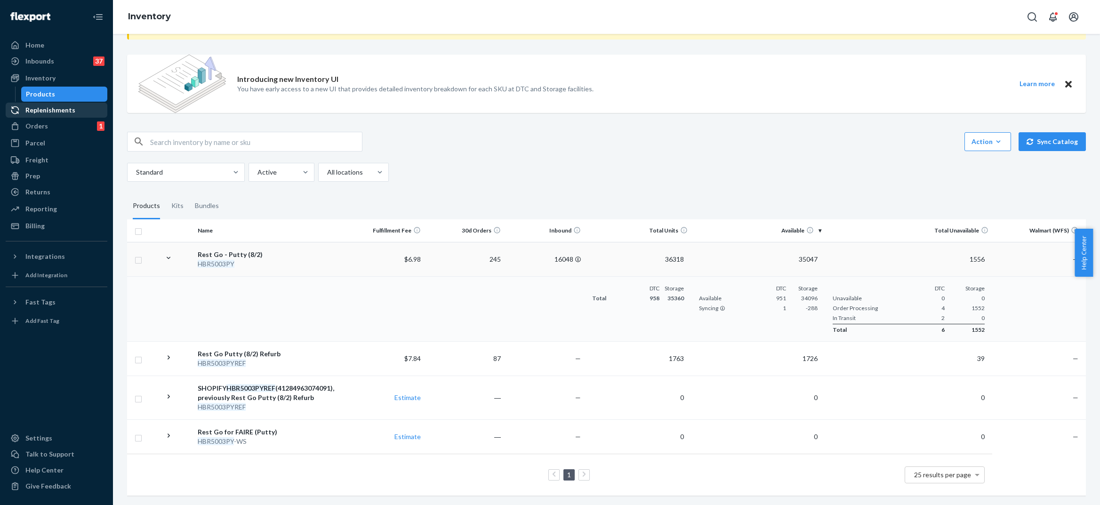
click at [42, 111] on div "Replenishments" at bounding box center [50, 109] width 50 height 9
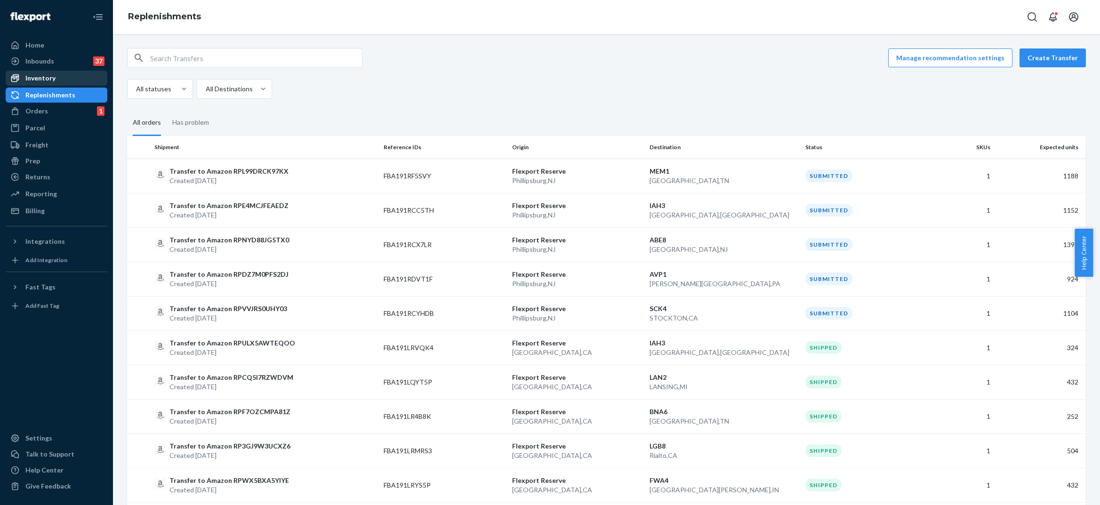
click at [39, 78] on div "Inventory" at bounding box center [40, 77] width 30 height 9
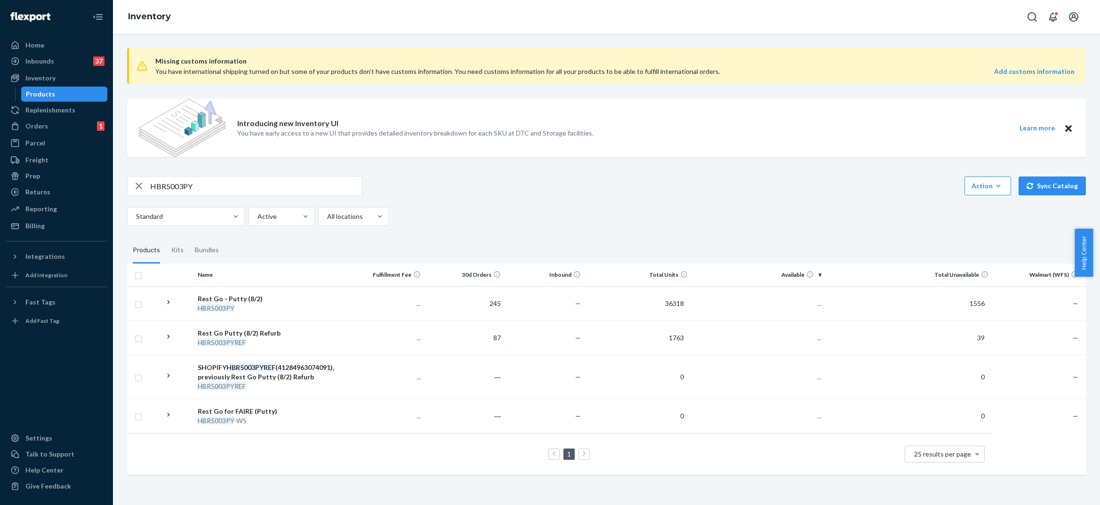
click at [34, 90] on div "Products" at bounding box center [40, 93] width 29 height 9
click at [136, 184] on icon "button" at bounding box center [138, 186] width 11 height 19
click at [136, 184] on div "button" at bounding box center [139, 186] width 23 height 19
click at [75, 73] on div "Inventory" at bounding box center [57, 78] width 100 height 13
click at [67, 113] on div "Replenishments" at bounding box center [50, 109] width 50 height 9
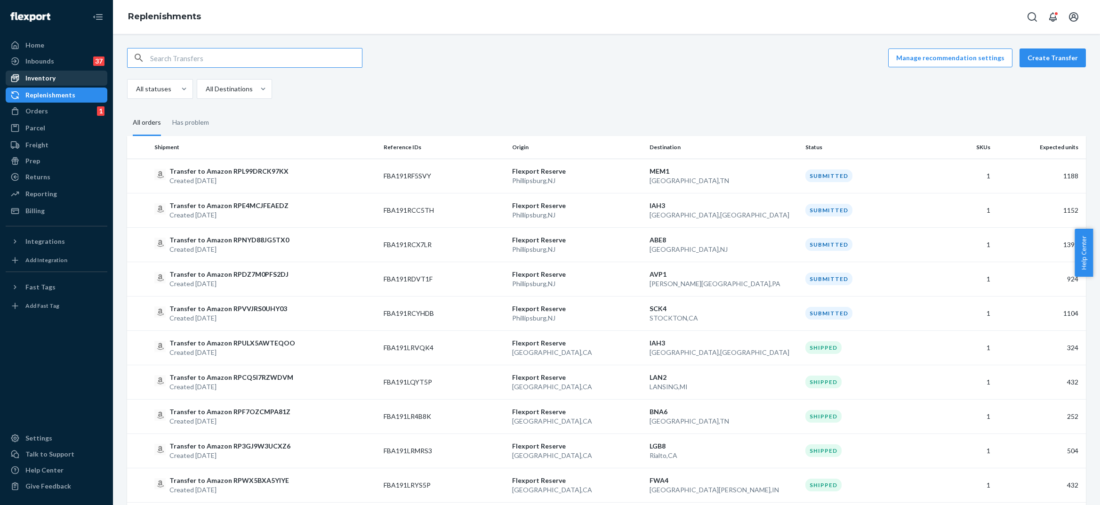
click at [64, 82] on div "Inventory" at bounding box center [57, 78] width 100 height 13
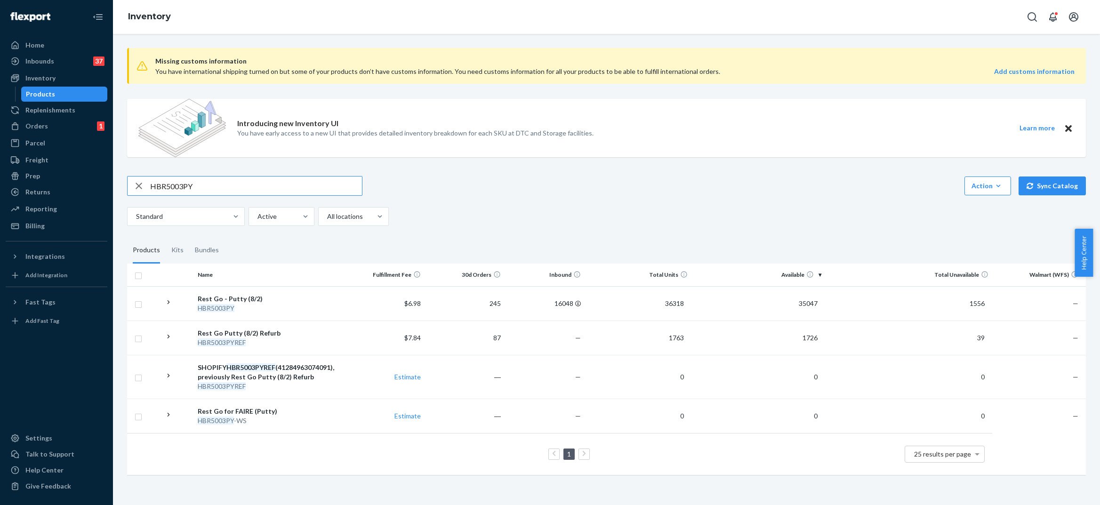
drag, startPoint x: 205, startPoint y: 188, endPoint x: 152, endPoint y: 183, distance: 53.5
click at [152, 183] on input "HBR5003PY" at bounding box center [256, 186] width 212 height 19
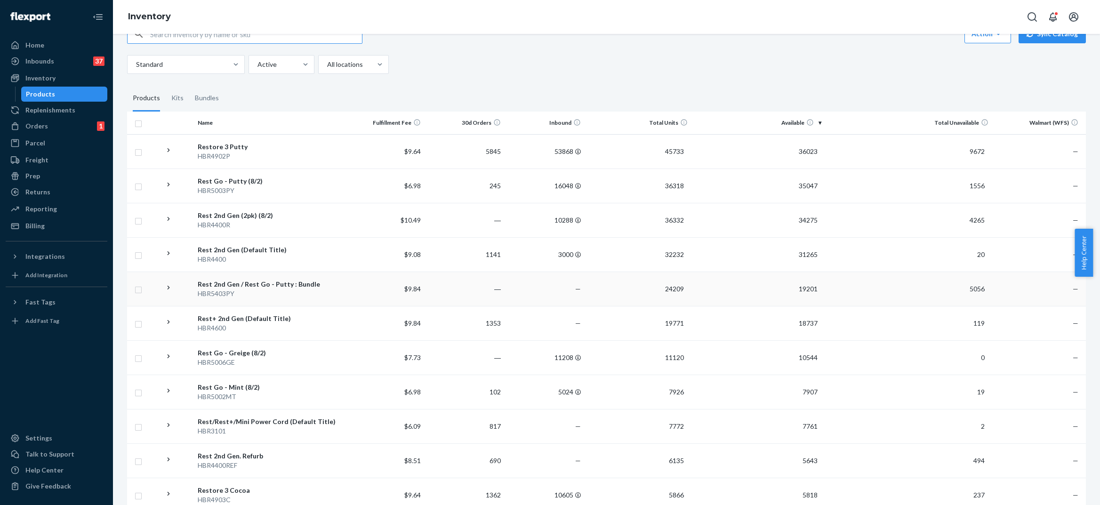
scroll to position [167, 0]
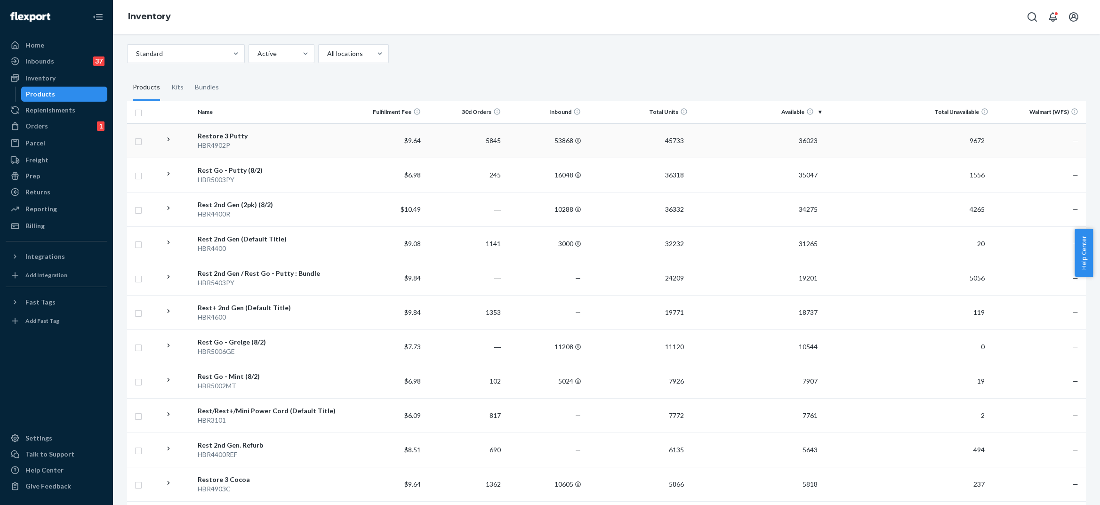
click at [168, 142] on icon at bounding box center [168, 139] width 9 height 9
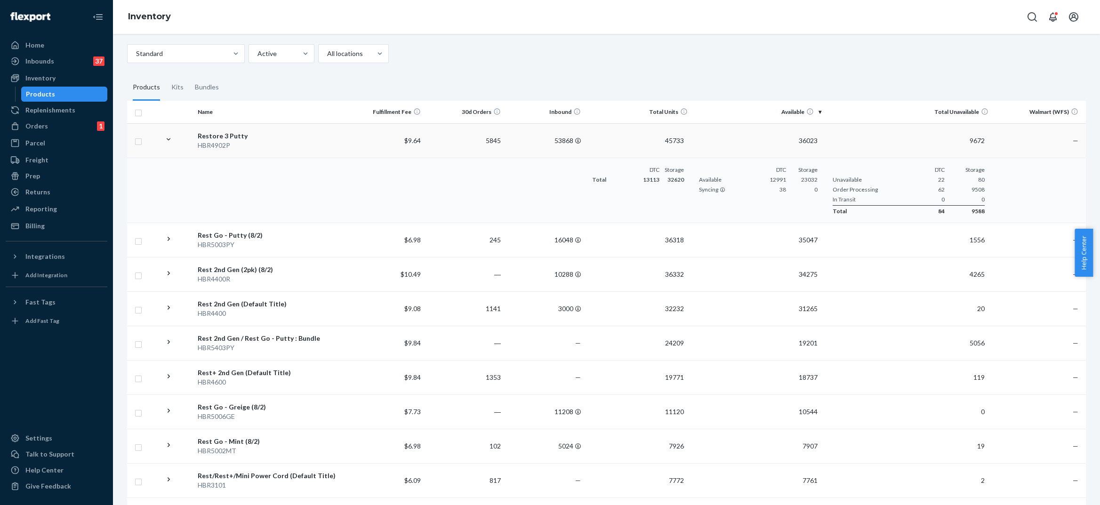
click at [168, 142] on icon at bounding box center [168, 139] width 9 height 9
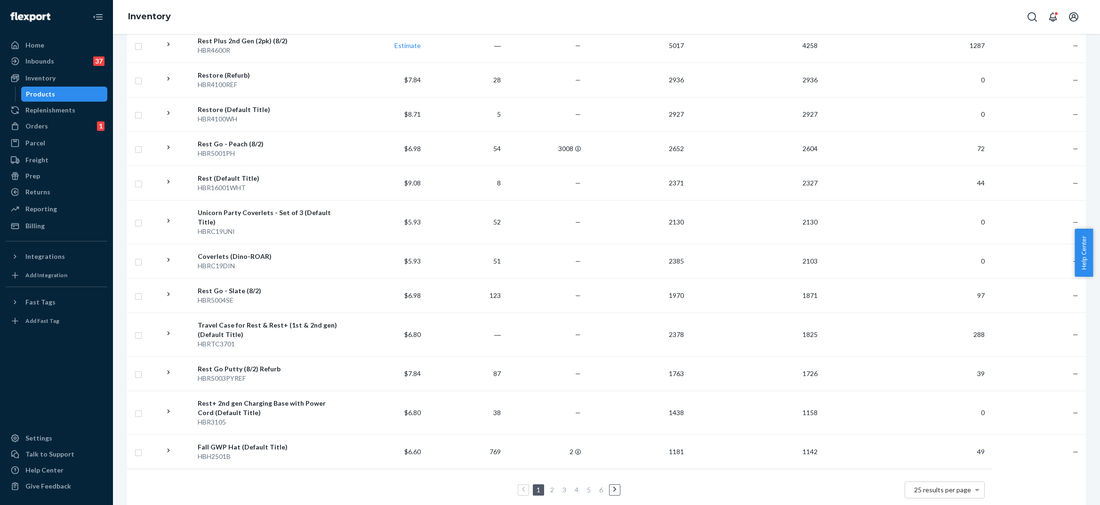
scroll to position [721, 0]
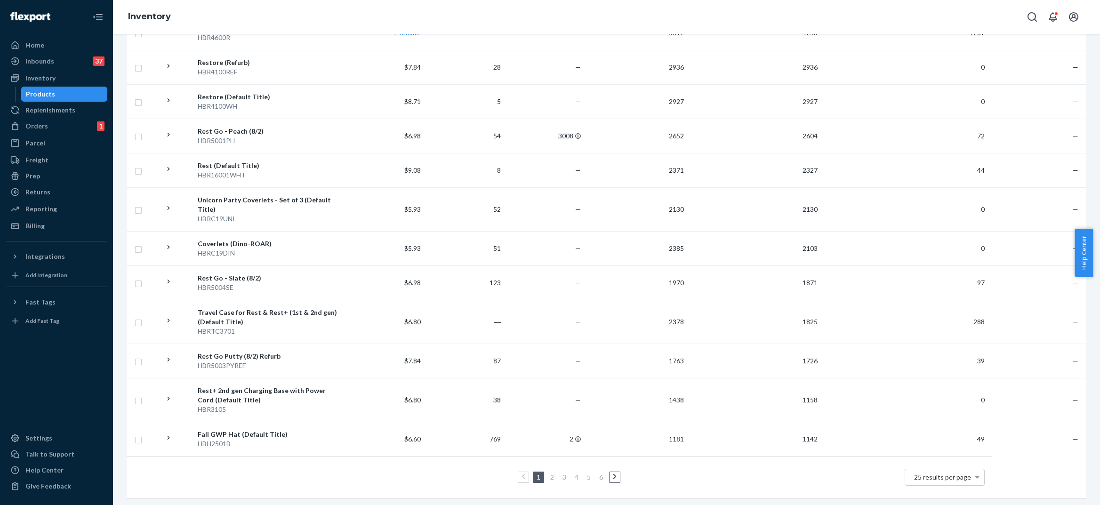
click at [548, 473] on link "2" at bounding box center [552, 477] width 8 height 8
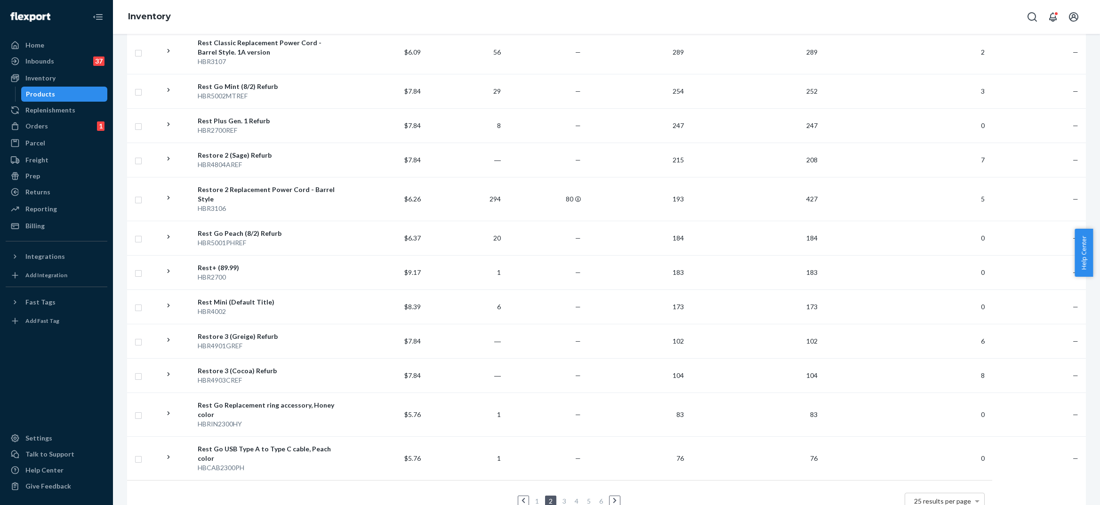
scroll to position [768, 0]
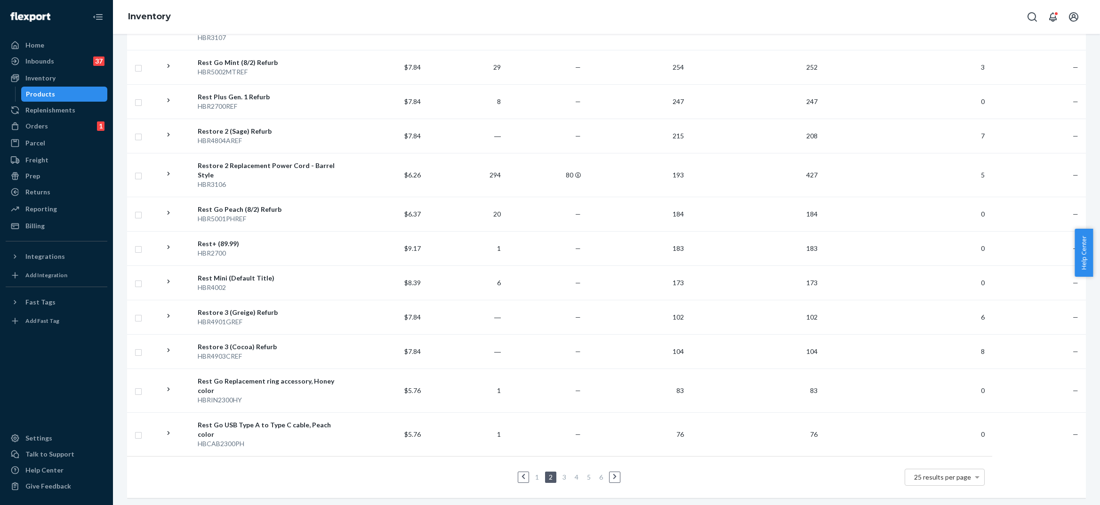
click at [565, 472] on li "3" at bounding box center [564, 477] width 8 height 11
click at [561, 473] on link "3" at bounding box center [565, 477] width 8 height 8
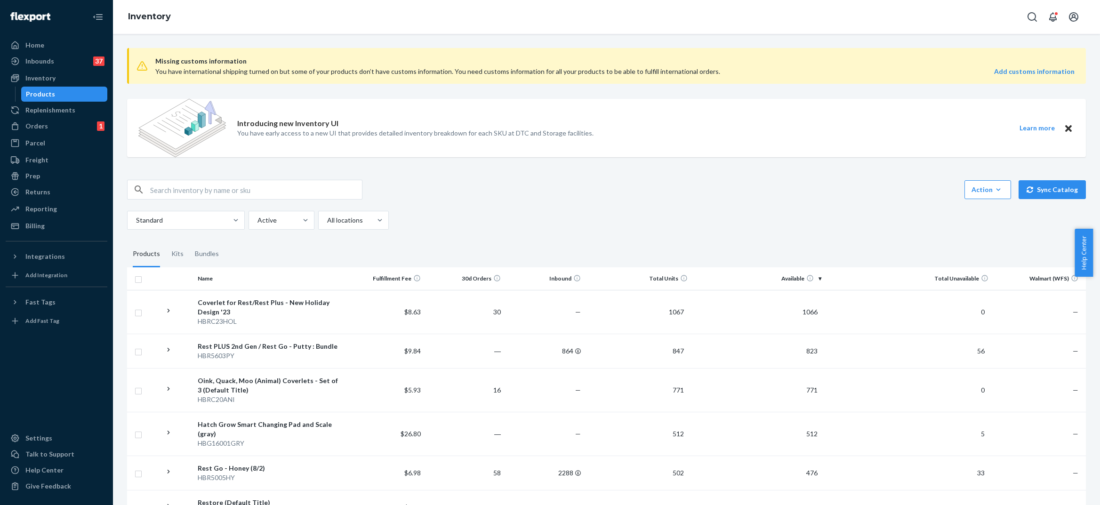
click at [559, 469] on div "Missing customs information You have international shipping turned on but some …" at bounding box center [606, 269] width 987 height 471
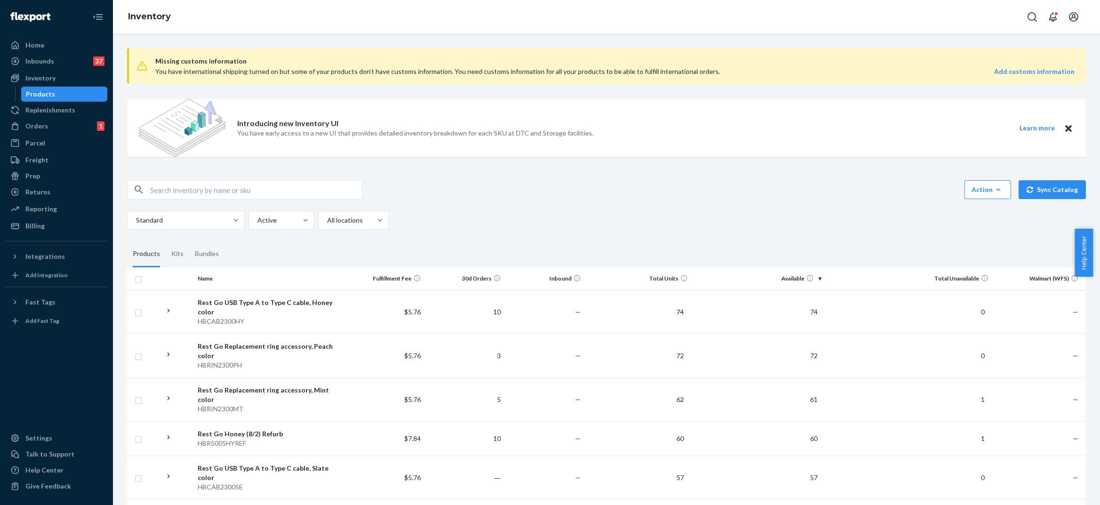
click at [223, 194] on input "text" at bounding box center [256, 189] width 212 height 19
type input "hb1001py"
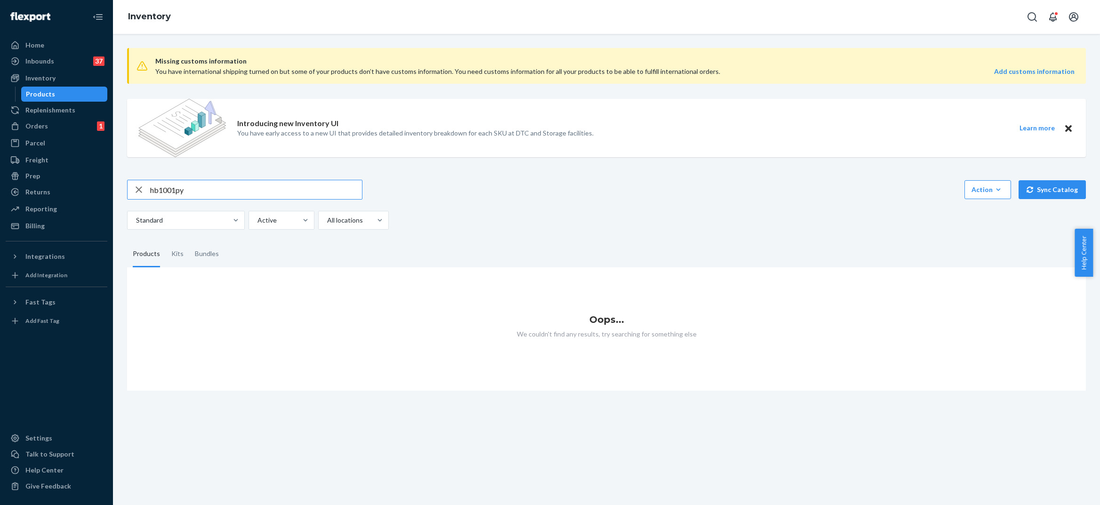
click at [172, 189] on input "hb1001py" at bounding box center [256, 189] width 212 height 19
click at [134, 187] on icon "button" at bounding box center [138, 189] width 11 height 19
click at [171, 192] on input "text" at bounding box center [256, 189] width 212 height 19
type input "hb1001py"
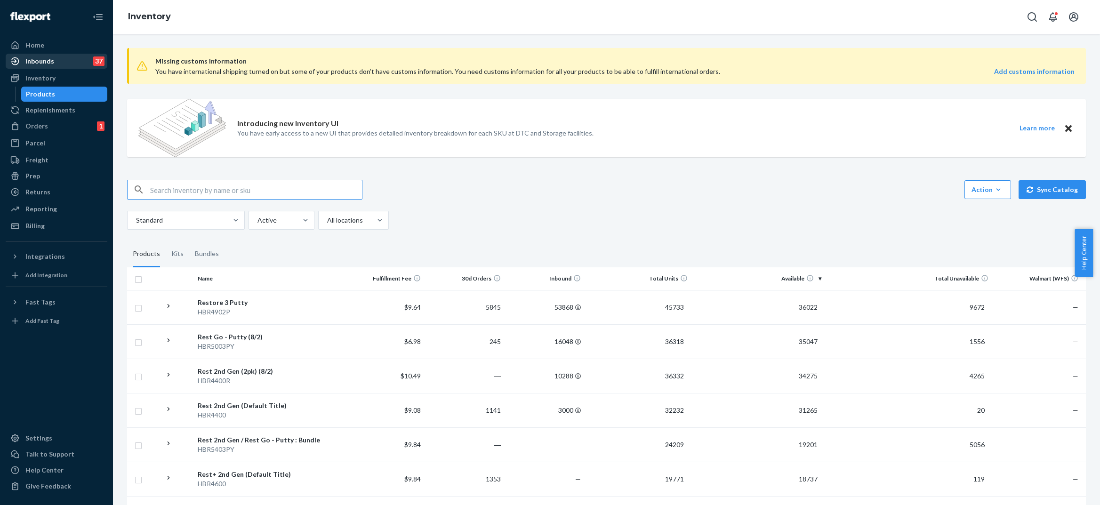
click at [47, 64] on div "Inbounds" at bounding box center [39, 60] width 29 height 9
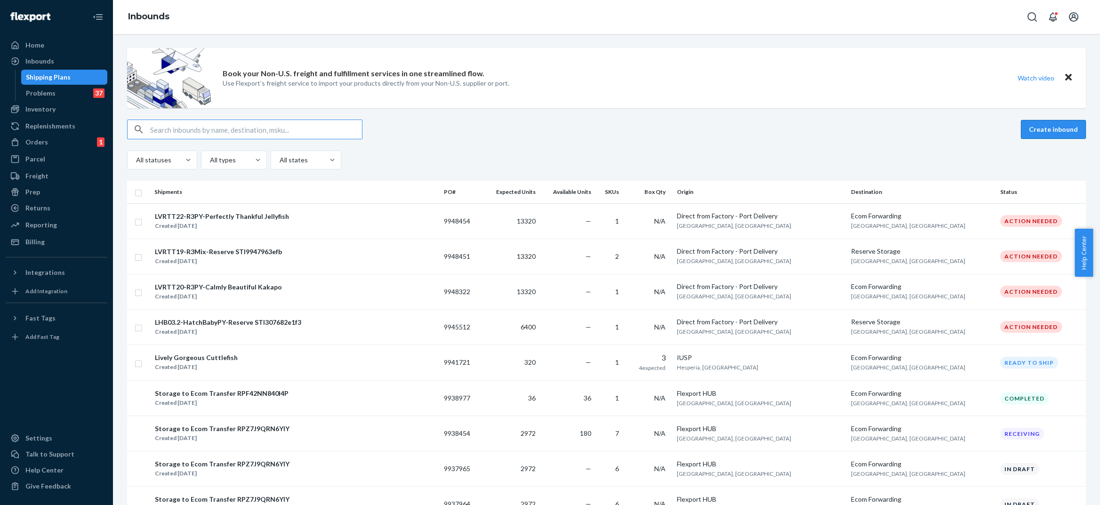
click at [1056, 128] on button "Create inbound" at bounding box center [1053, 129] width 65 height 19
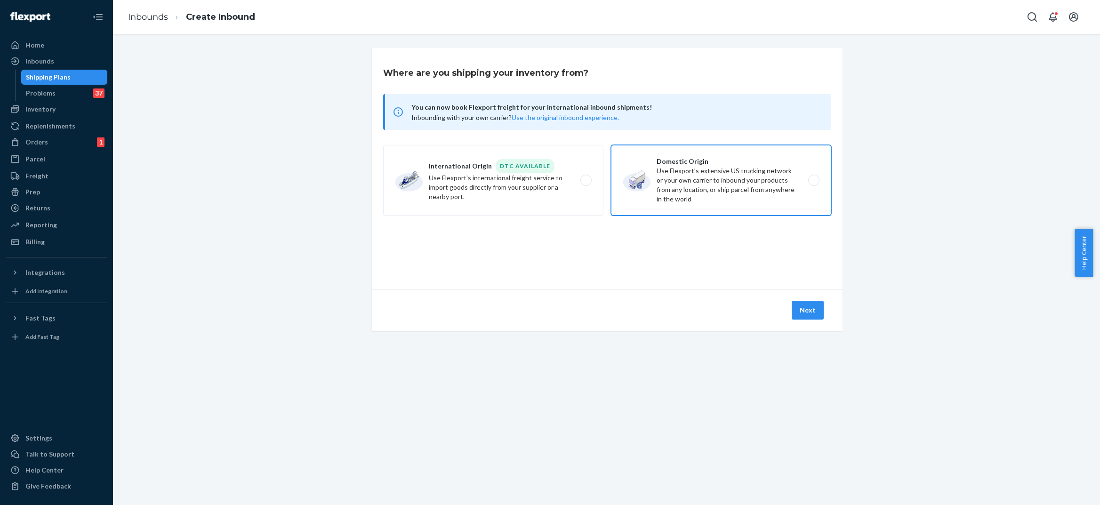
click at [715, 189] on label "Domestic Origin Use Flexport’s extensive US trucking network or your own carrie…" at bounding box center [721, 180] width 220 height 71
click at [813, 184] on input "Domestic Origin Use Flexport’s extensive US trucking network or your own carrie…" at bounding box center [816, 180] width 6 height 6
radio input "true"
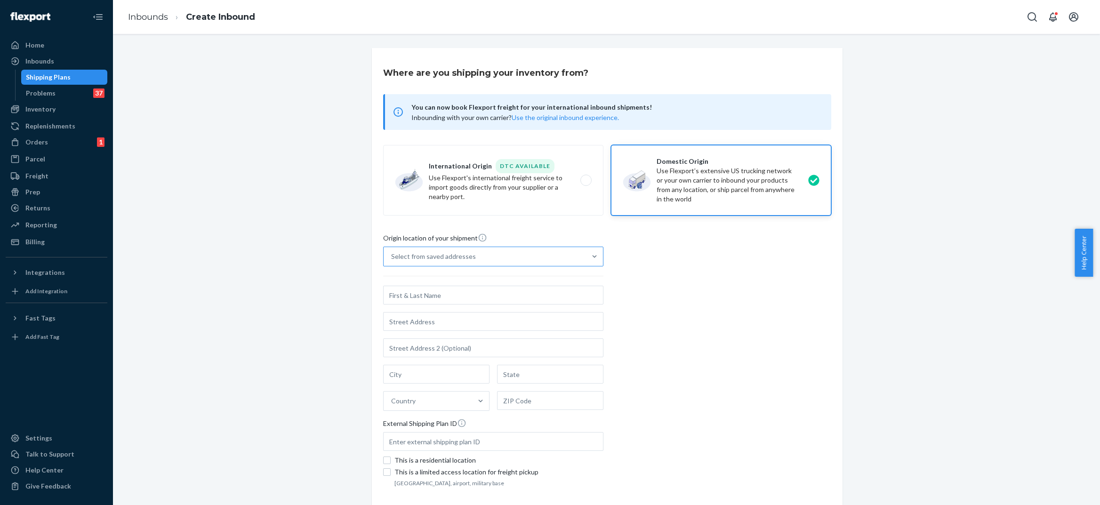
click at [531, 259] on div "Select from saved addresses" at bounding box center [485, 256] width 202 height 19
click at [392, 259] on input "Select from saved addresses" at bounding box center [391, 256] width 1 height 9
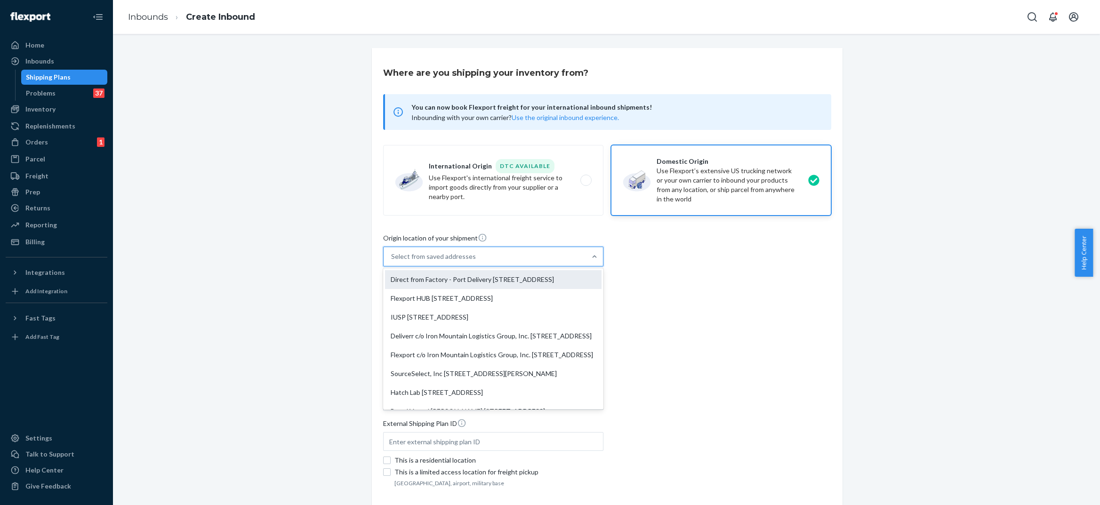
click at [508, 288] on div "Direct from Factory - Port Delivery [STREET_ADDRESS]" at bounding box center [493, 279] width 217 height 19
click at [392, 261] on input "option Direct from Factory - Port Delivery [STREET_ADDRESS] focused, 1 of 8. 8 …" at bounding box center [391, 256] width 1 height 9
type input "Direct from Factory - Port Delivery"
type input "3790 El Camino Real"
type input "Unit #627"
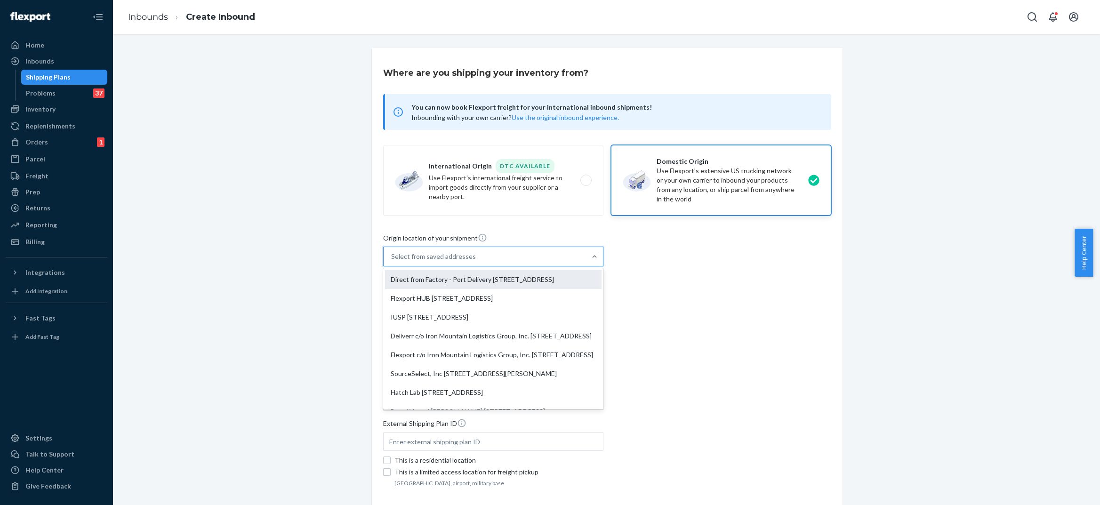
type input "[GEOGRAPHIC_DATA]"
type input "CA"
type input "94306"
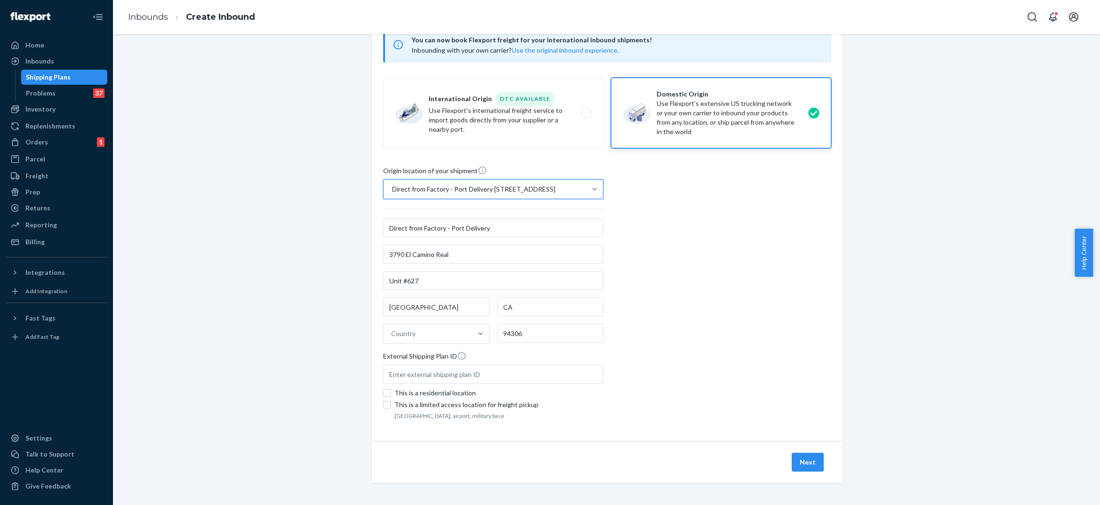
scroll to position [68, 0]
click at [801, 456] on button "Next" at bounding box center [808, 461] width 32 height 19
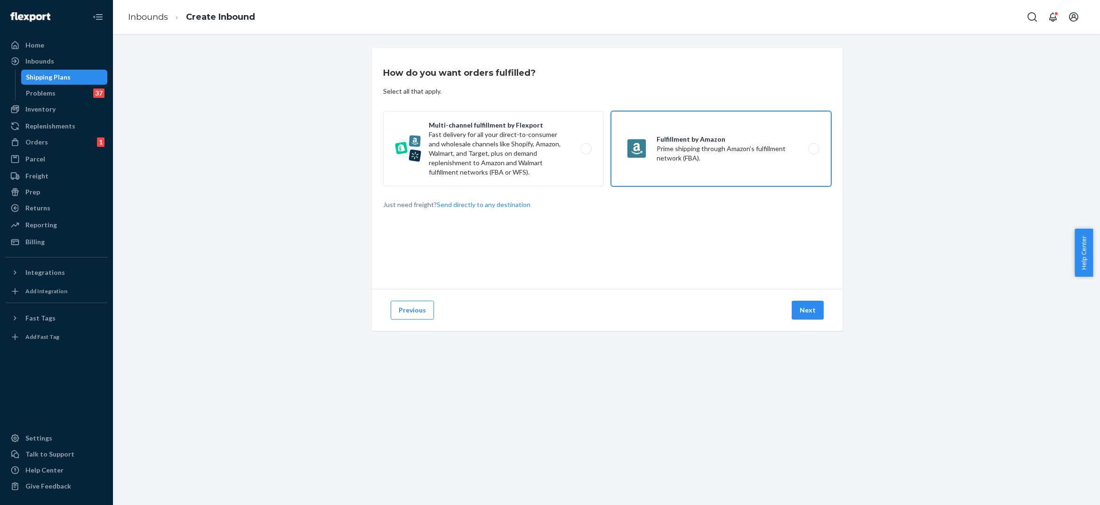
click at [680, 162] on label "Fulfillment by Amazon Prime shipping through Amazon’s fulfillment network (FBA)." at bounding box center [721, 148] width 220 height 75
click at [813, 152] on input "Fulfillment by Amazon Prime shipping through Amazon’s fulfillment network (FBA)." at bounding box center [816, 149] width 6 height 6
radio input "true"
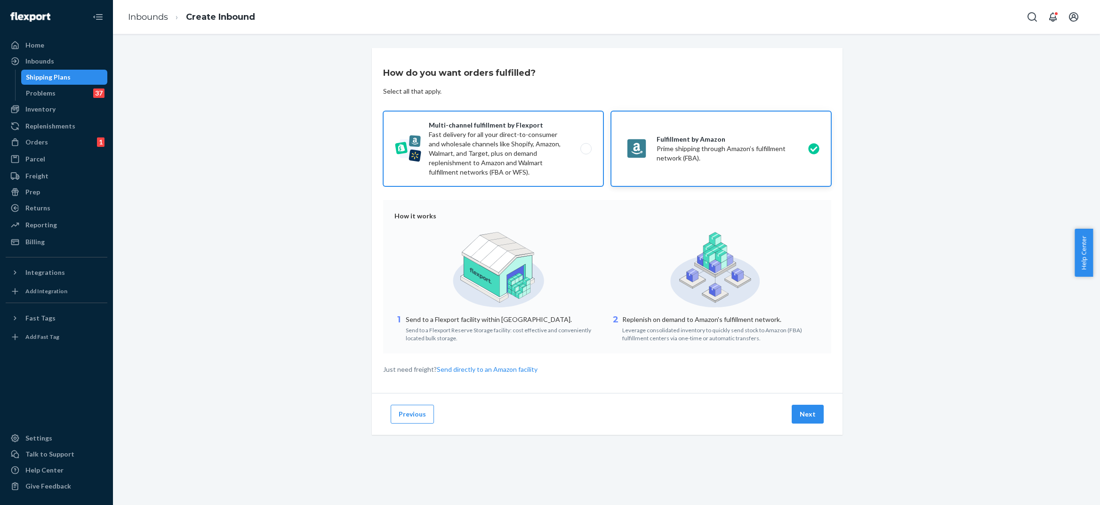
click at [586, 155] on label "Multi-channel fulfillment by Flexport Fast delivery for all your direct-to-cons…" at bounding box center [493, 148] width 220 height 75
click at [586, 152] on input "Multi-channel fulfillment by Flexport Fast delivery for all your direct-to-cons…" at bounding box center [589, 149] width 6 height 6
radio input "true"
radio input "false"
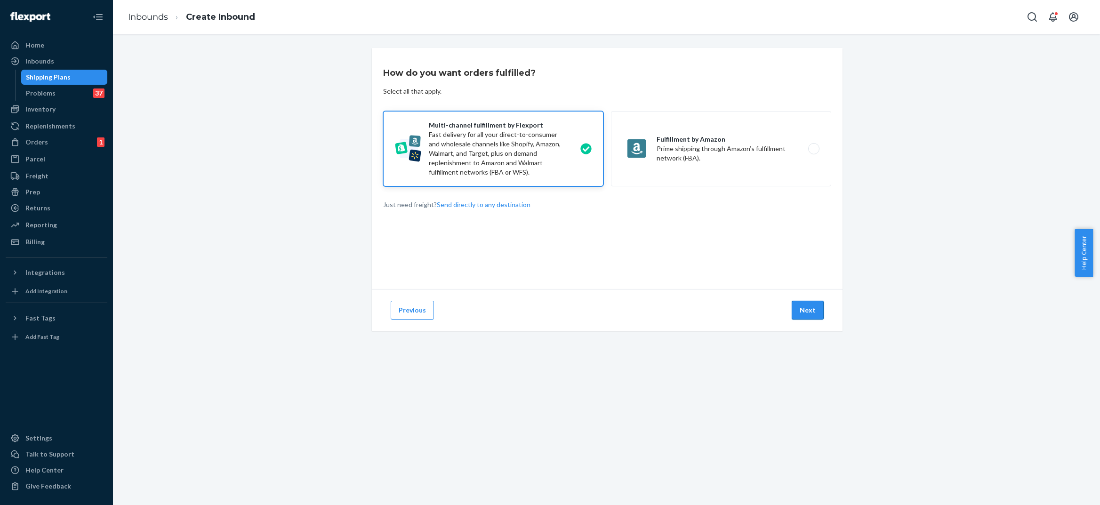
click at [809, 312] on button "Next" at bounding box center [808, 310] width 32 height 19
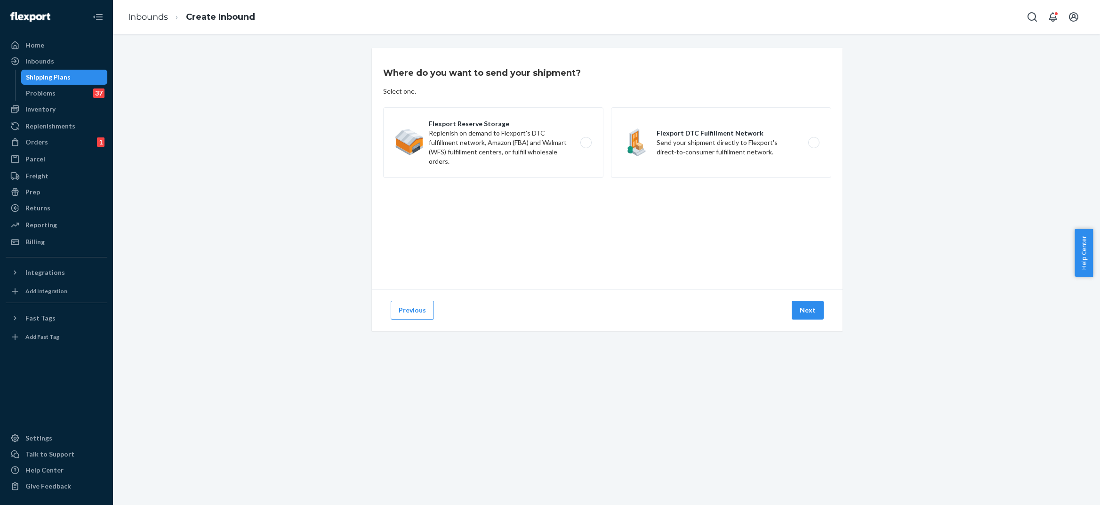
drag, startPoint x: 542, startPoint y: 134, endPoint x: 561, endPoint y: 186, distance: 55.8
click at [542, 134] on label "Flexport Reserve Storage Replenish on demand to Flexport's DTC fulfillment netw…" at bounding box center [493, 142] width 220 height 71
click at [586, 140] on input "Flexport Reserve Storage Replenish on demand to Flexport's DTC fulfillment netw…" at bounding box center [589, 143] width 6 height 6
radio input "true"
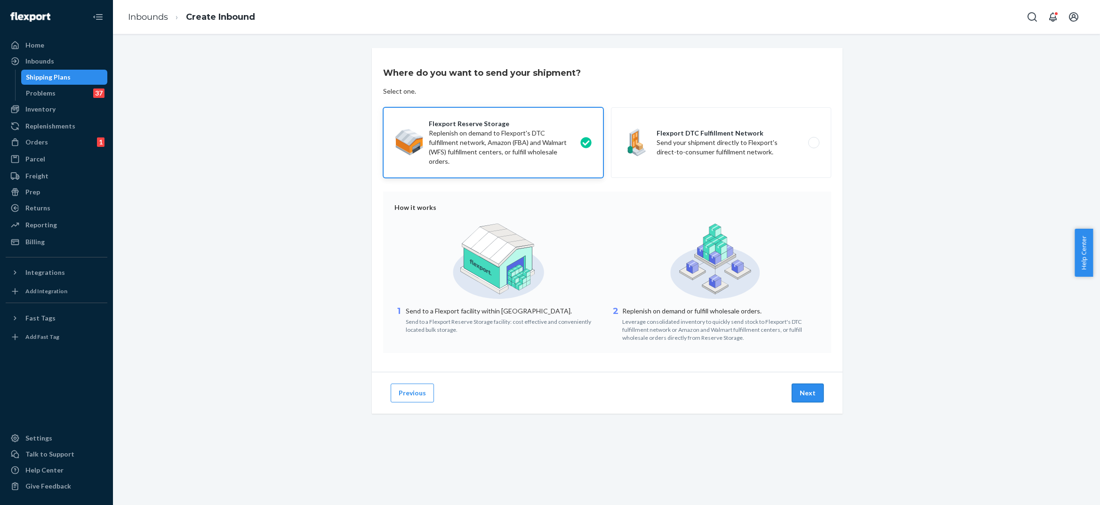
click at [800, 392] on button "Next" at bounding box center [808, 393] width 32 height 19
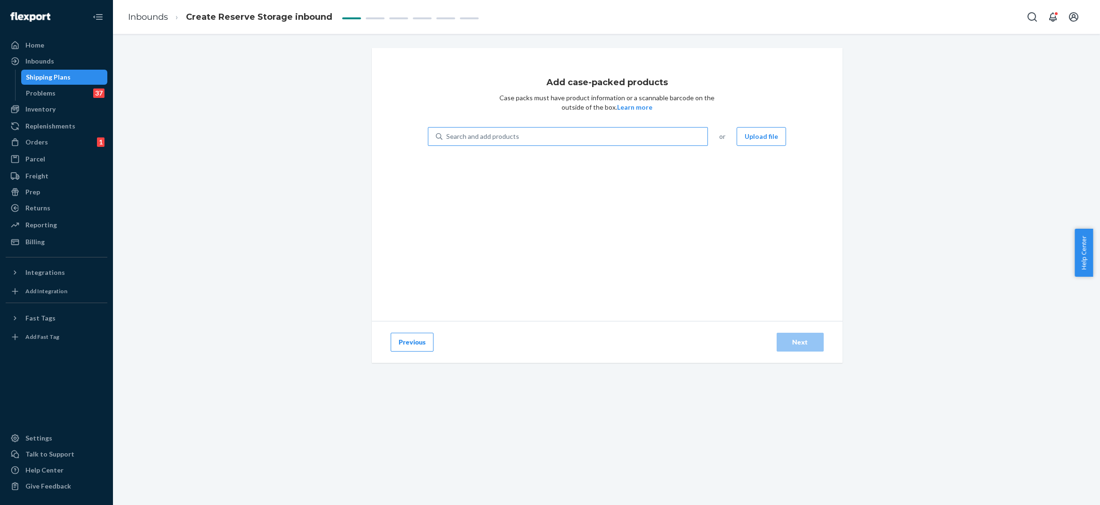
click at [453, 134] on div "Search and add products" at bounding box center [482, 136] width 73 height 9
click at [447, 134] on input "Search and add products" at bounding box center [446, 136] width 1 height 9
type input "hb1001py"
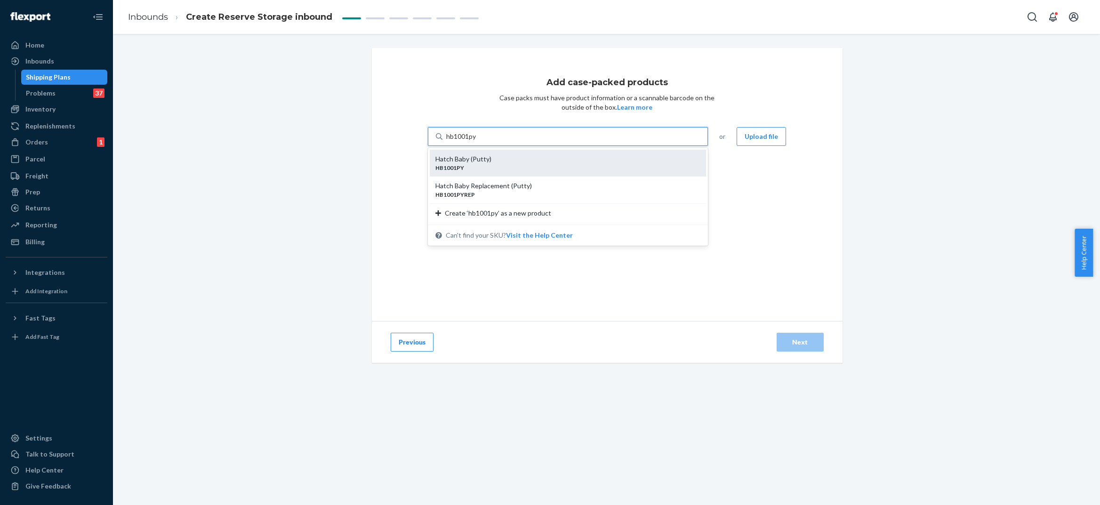
click at [442, 161] on div "Hatch Baby (Putty)" at bounding box center [564, 158] width 258 height 9
click at [446, 141] on input "hb1001py" at bounding box center [461, 136] width 31 height 9
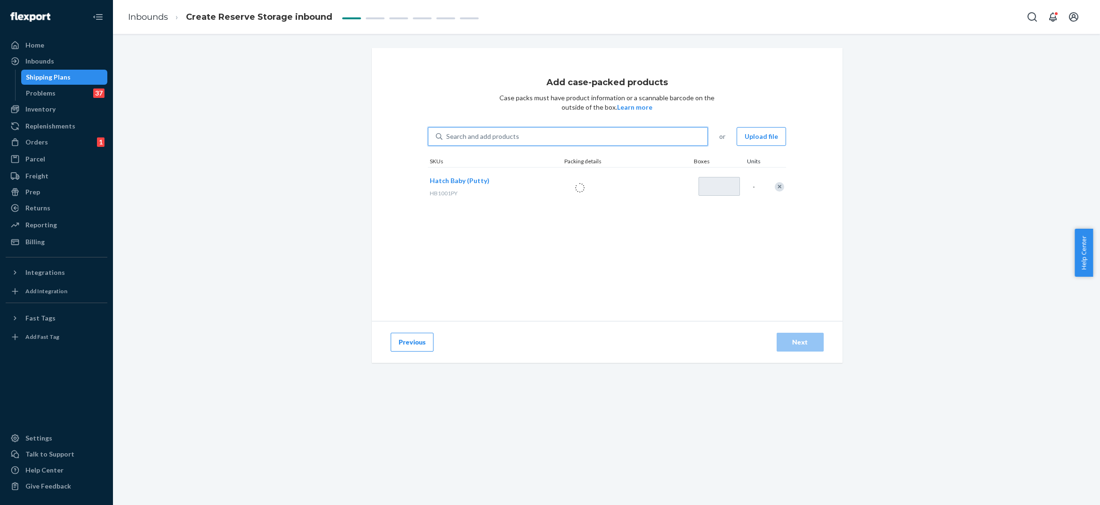
type input "1"
click at [594, 193] on div "8 units per box (FBA)" at bounding box center [618, 186] width 103 height 17
click at [528, 186] on input "8 units per box (FBA)" at bounding box center [528, 186] width 0 height 0
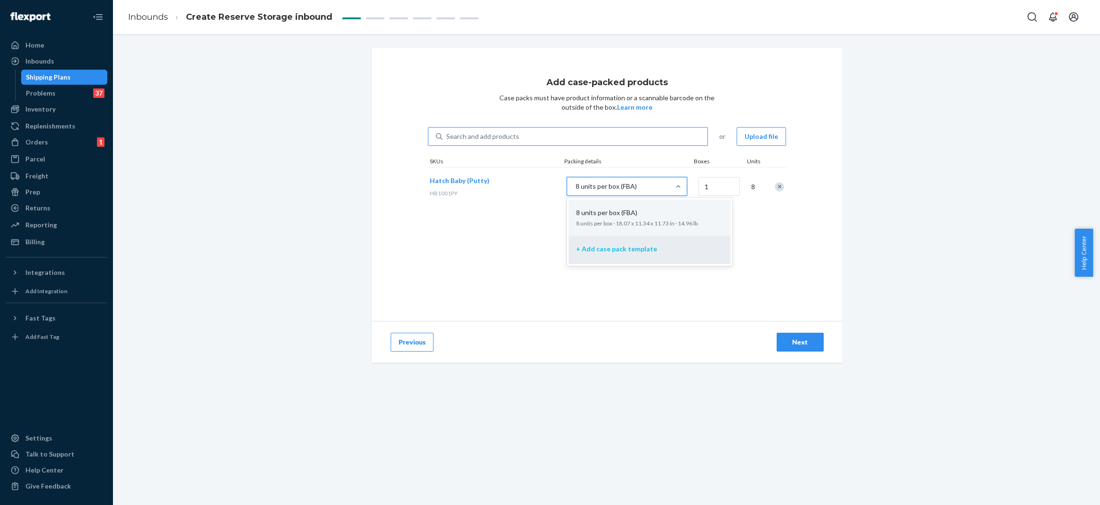
click at [599, 253] on p "+ Add case pack template" at bounding box center [616, 248] width 81 height 9
click at [528, 186] on input "option + Add case pack template focused, 2 of 2. 2 results available. Use Up an…" at bounding box center [528, 186] width 0 height 0
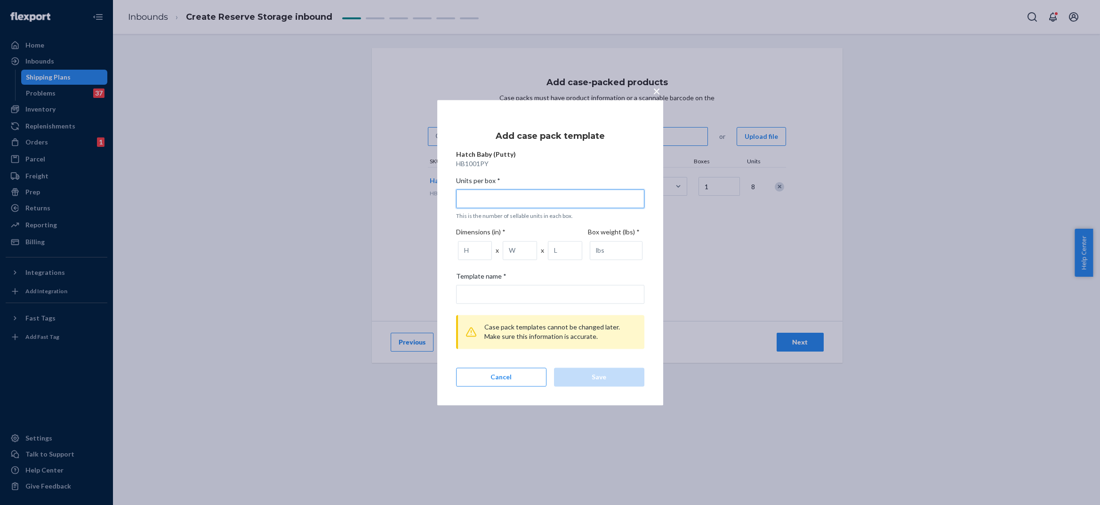
click at [517, 194] on input "Units per box * This is the number of sellable units in each box." at bounding box center [550, 198] width 188 height 19
type input "8"
type input "8 units per box"
type input "8"
click at [517, 374] on button "Cancel" at bounding box center [501, 377] width 90 height 19
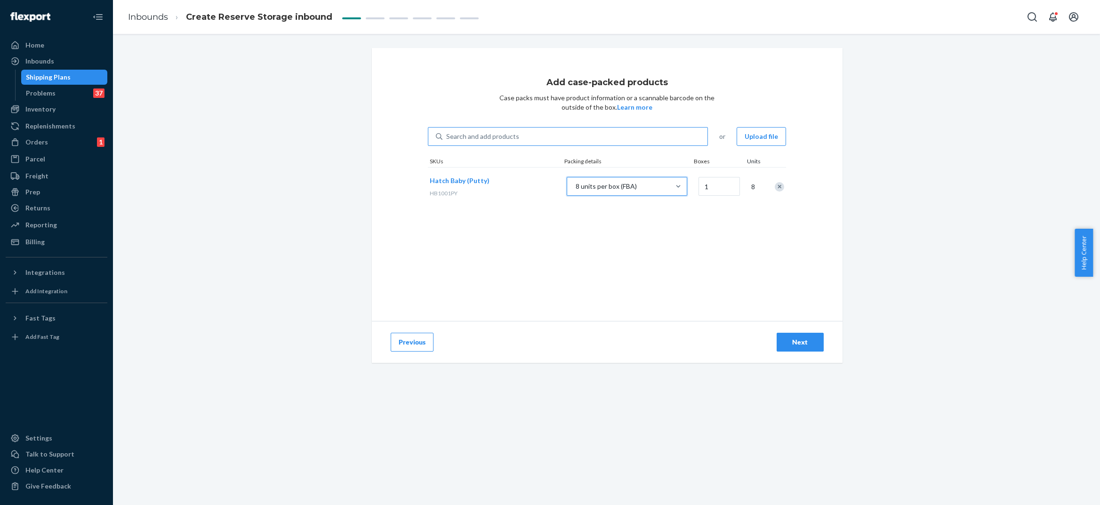
click at [651, 183] on div "8 units per box (FBA)" at bounding box center [618, 186] width 103 height 17
click at [528, 186] on input "option + Add case pack template, selected. 0 results available. Select is focus…" at bounding box center [528, 186] width 0 height 0
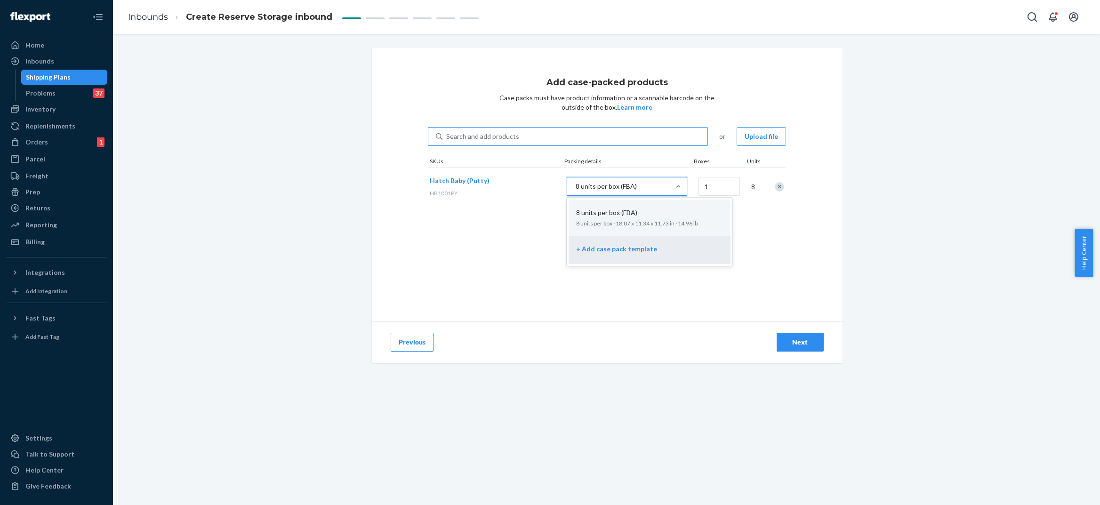
click at [610, 254] on div "+ Add case pack template" at bounding box center [649, 250] width 151 height 21
click at [528, 186] on input "option + Add case pack template, selected. option + Add case pack template focu…" at bounding box center [528, 186] width 0 height 0
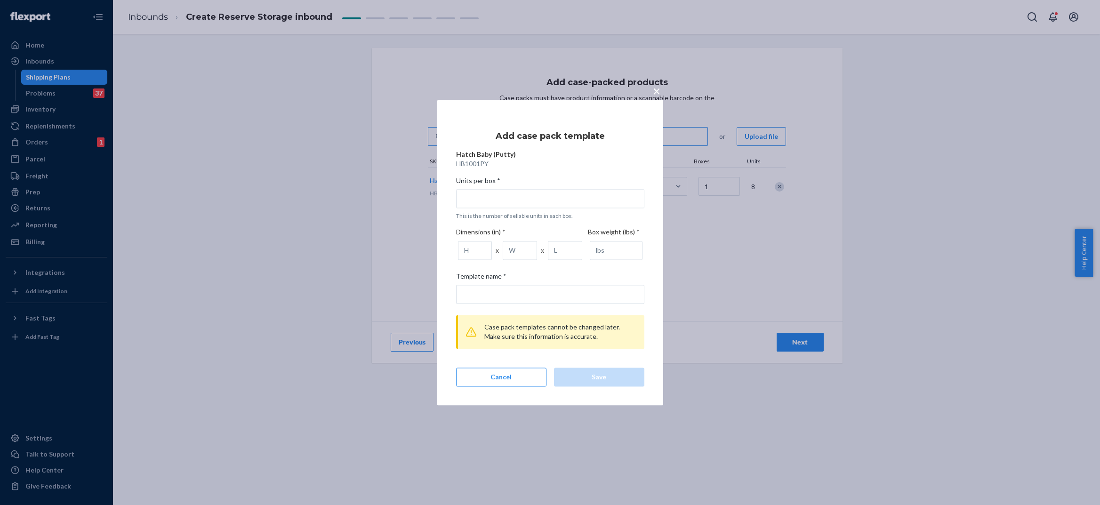
click at [541, 209] on label "Units per box * This is the number of sellable units in each box." at bounding box center [550, 198] width 188 height 44
click at [541, 208] on input "Units per box * This is the number of sellable units in each box." at bounding box center [550, 198] width 188 height 19
click at [532, 195] on input "Units per box * This is the number of sellable units in each box." at bounding box center [550, 198] width 188 height 19
type input "8"
type input "8 units per box"
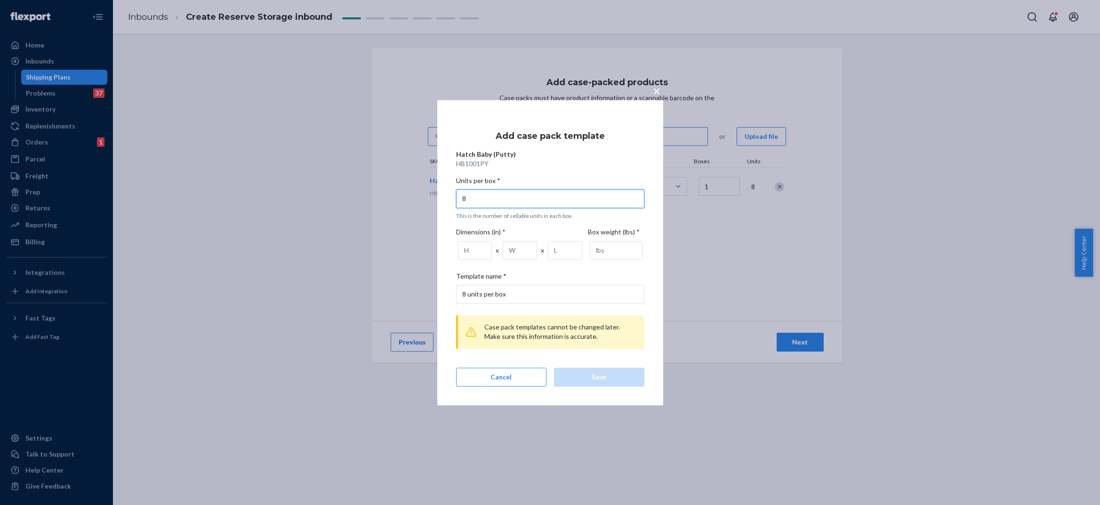
type input "82"
type input "82 units per box"
type input "8"
type input "8 units per box"
type input "8"
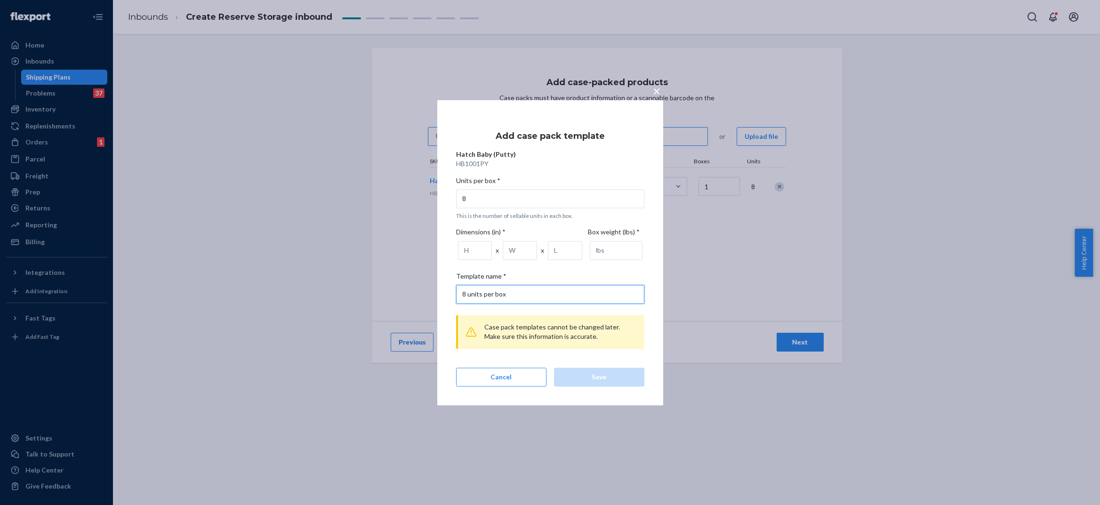
click at [515, 298] on input "8 units per box" at bounding box center [550, 294] width 188 height 19
type input "8 units per box (Retail 8/2)"
click at [476, 251] on input "number" at bounding box center [475, 250] width 34 height 19
type input "18.74"
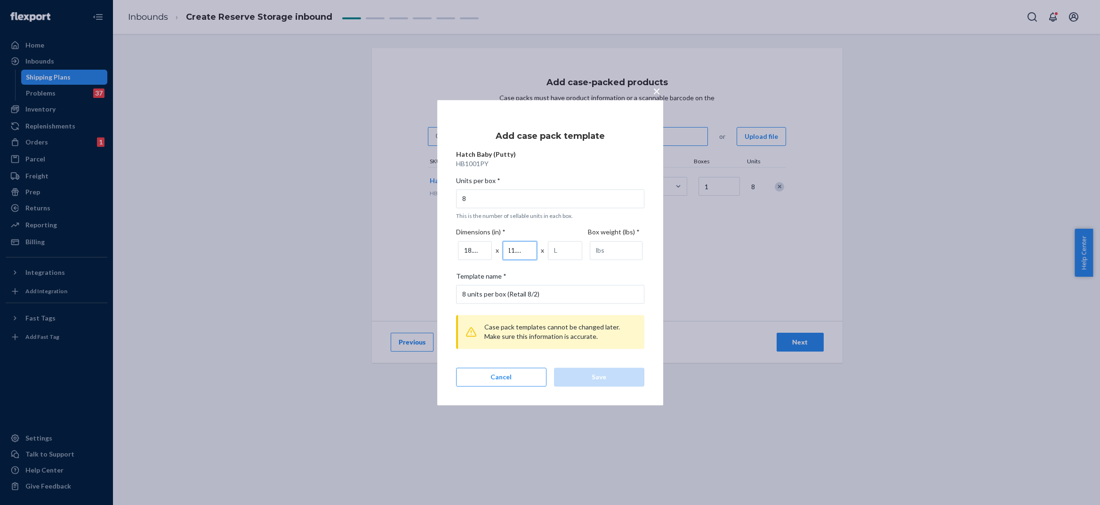
type input "11.65"
type input "12.205"
type input "16.402"
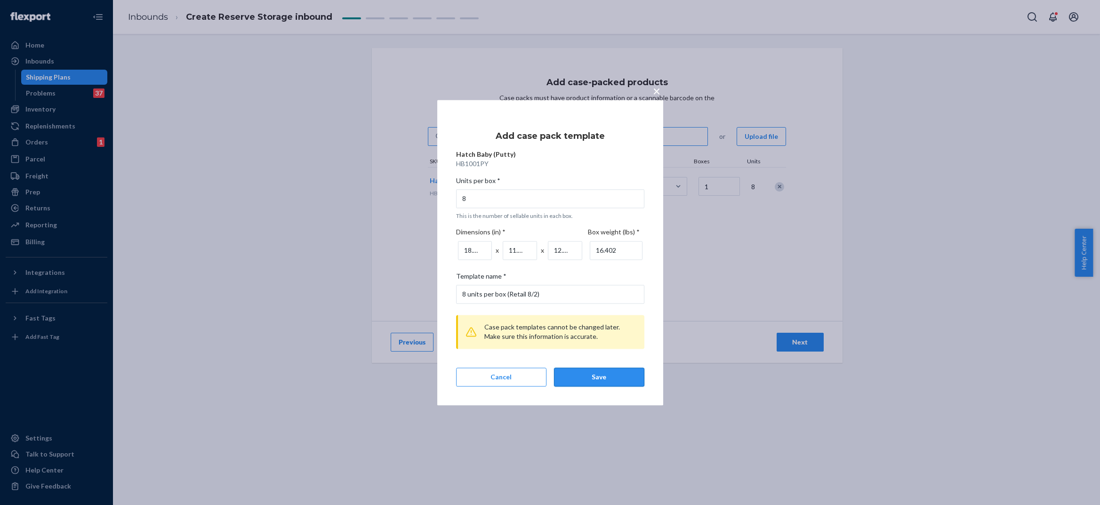
click at [617, 382] on button "Save" at bounding box center [599, 377] width 90 height 19
type input "12.2"
click at [610, 380] on div "Save" at bounding box center [599, 376] width 74 height 9
type input "16.4"
click at [627, 383] on button "Save" at bounding box center [599, 377] width 90 height 19
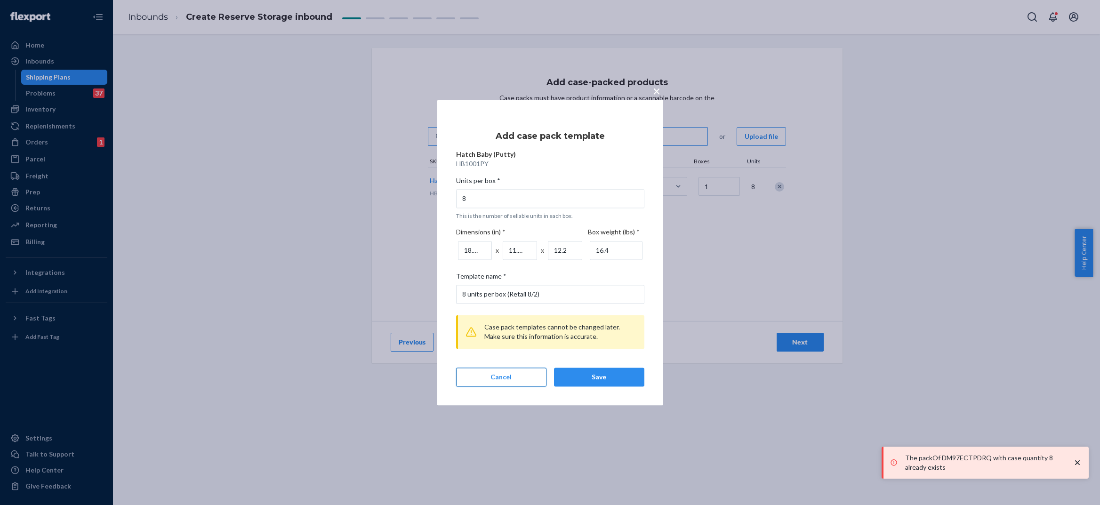
click at [498, 373] on button "Cancel" at bounding box center [501, 377] width 90 height 19
